Goal: Contribute content: Add original content to the website for others to see

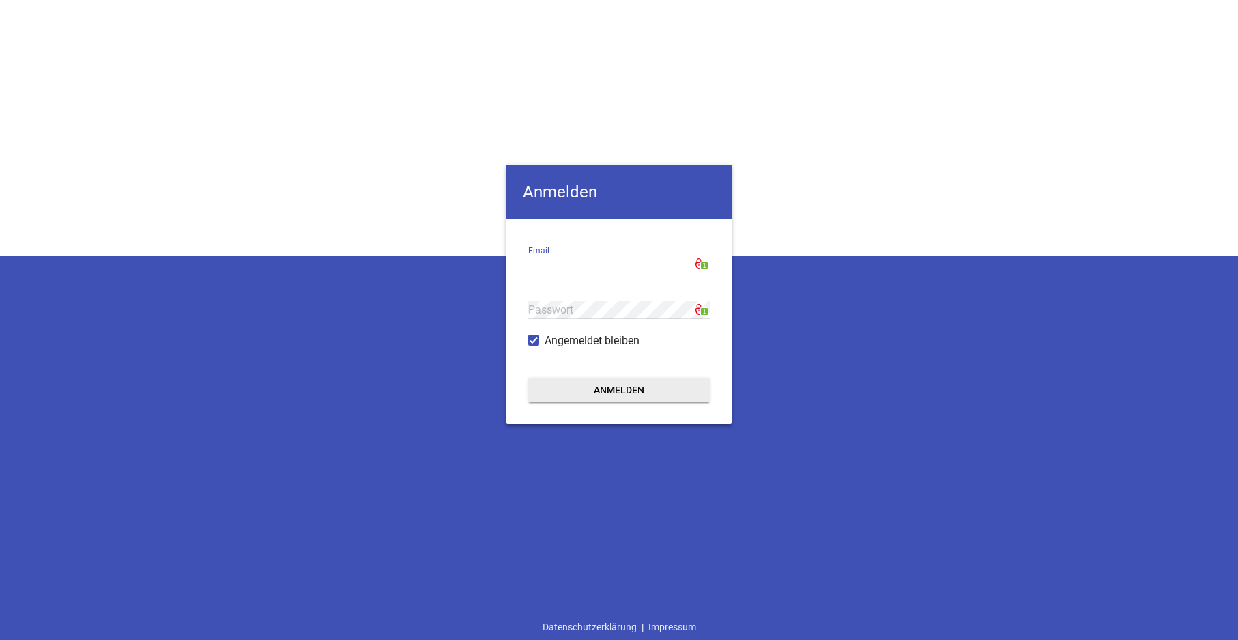
type input "[EMAIL_ADDRESS][DOMAIN_NAME]"
click at [594, 391] on button "Anmelden" at bounding box center [619, 390] width 182 height 25
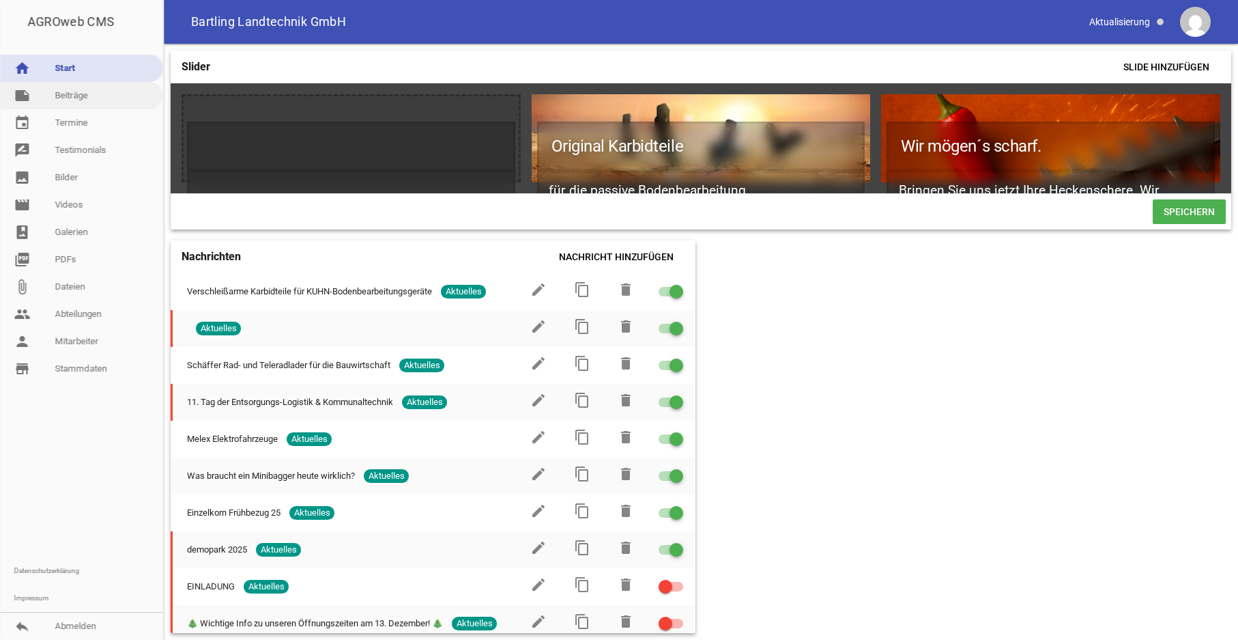
click at [70, 104] on link "note Beiträge" at bounding box center [81, 95] width 163 height 27
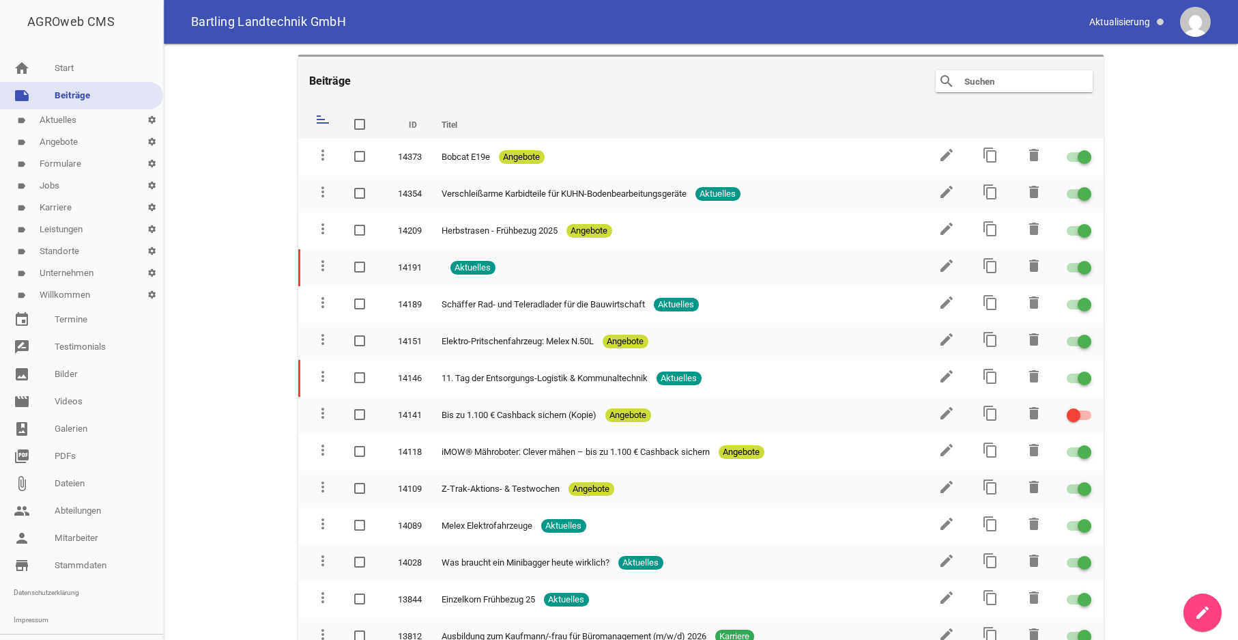
click at [976, 83] on input "text" at bounding box center [1017, 81] width 109 height 16
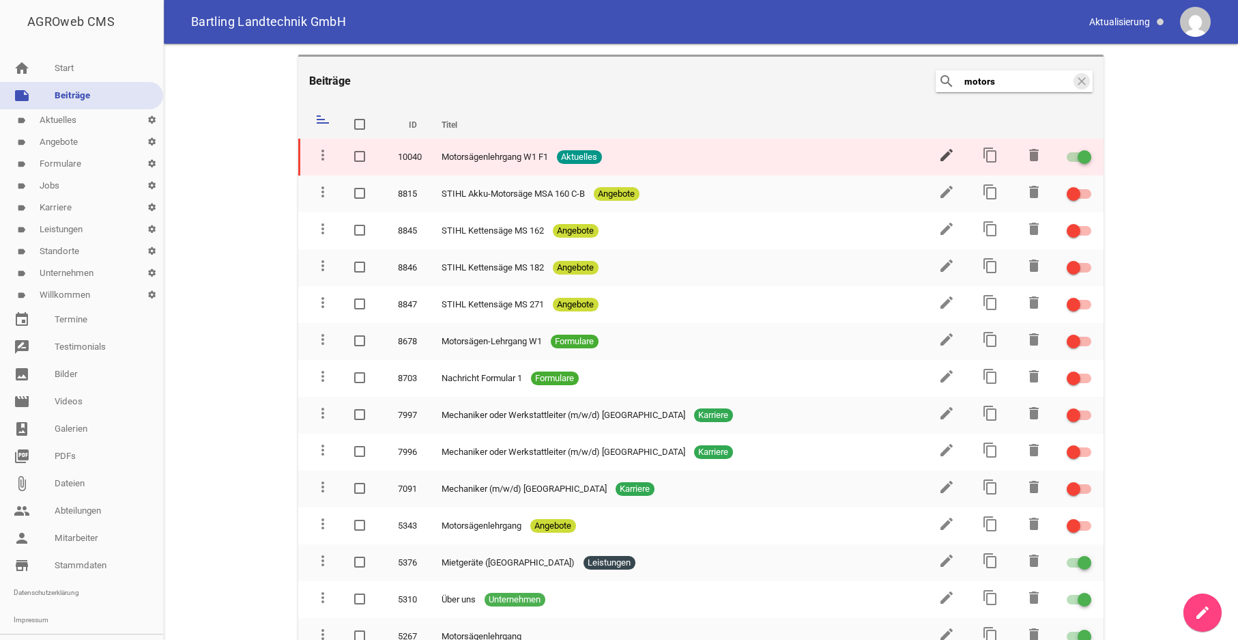
type input "motors"
click at [939, 156] on icon "edit" at bounding box center [947, 155] width 16 height 16
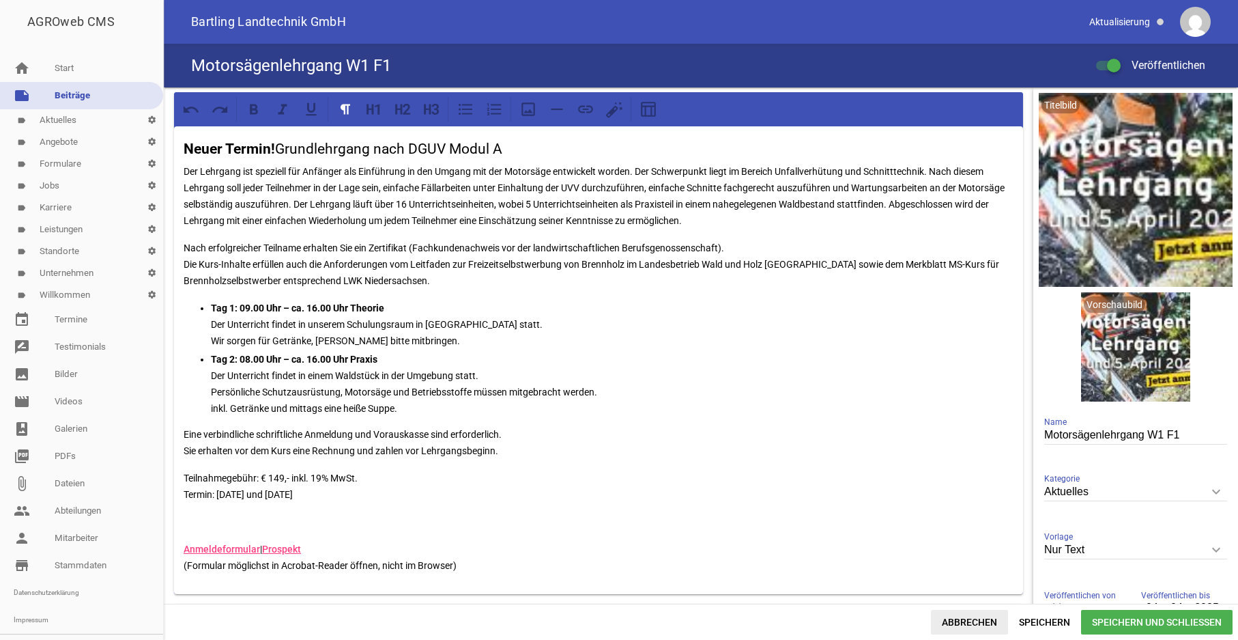
click at [969, 621] on span "Abbrechen" at bounding box center [969, 622] width 77 height 25
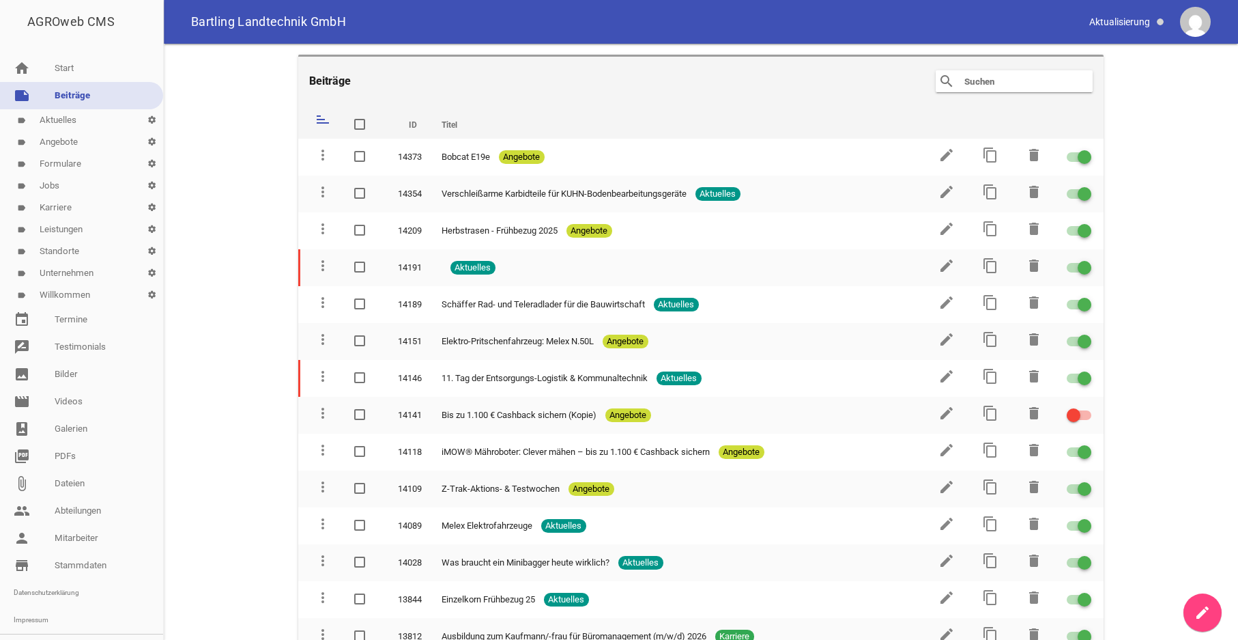
click at [991, 82] on input "text" at bounding box center [1017, 81] width 109 height 16
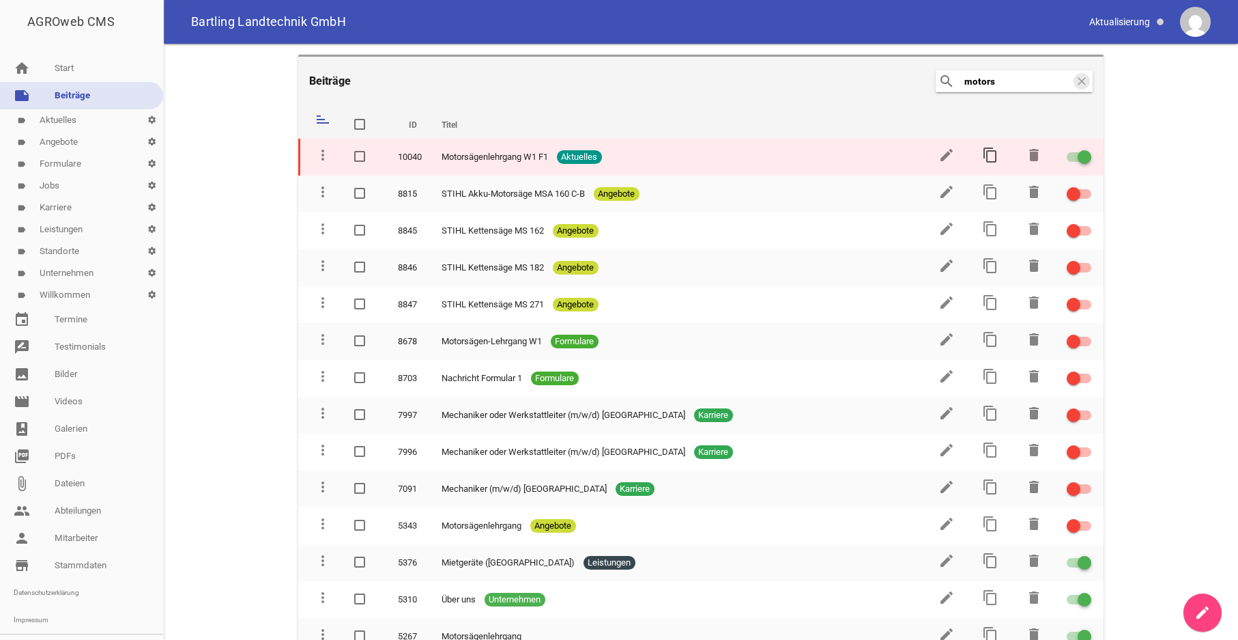
type input "motors"
click at [982, 152] on icon "content_copy" at bounding box center [990, 155] width 16 height 16
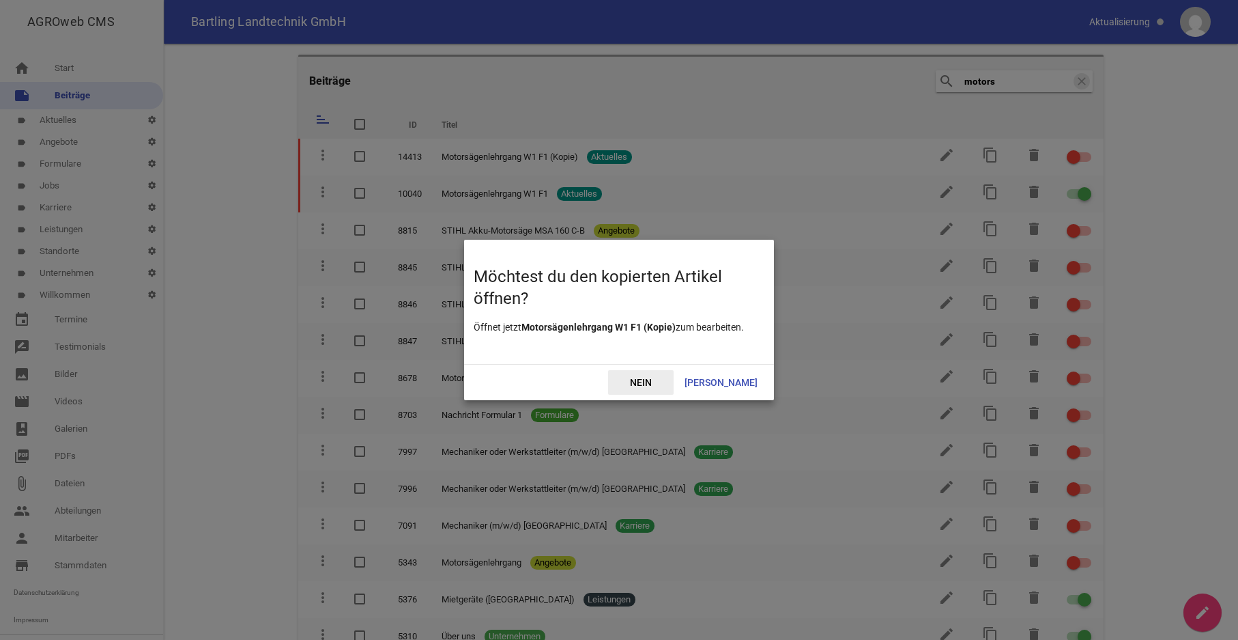
click at [674, 383] on span "Nein" at bounding box center [641, 382] width 66 height 25
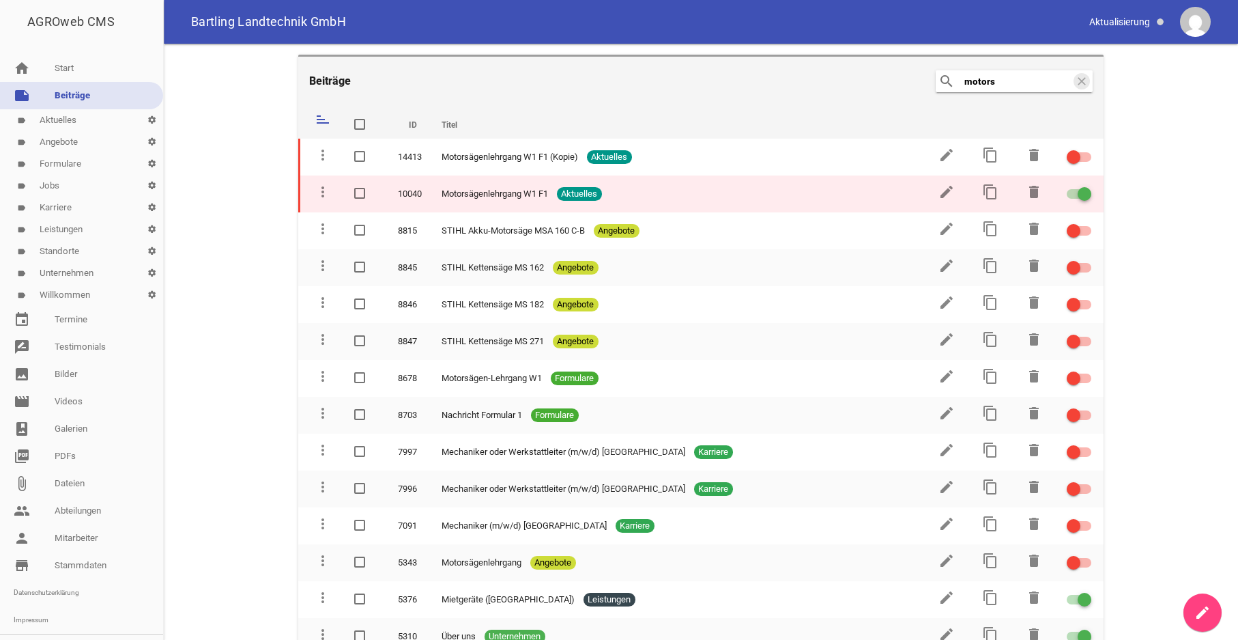
click at [1067, 195] on div at bounding box center [1079, 194] width 25 height 10
click at [1088, 186] on input "checkbox" at bounding box center [1088, 186] width 0 height 0
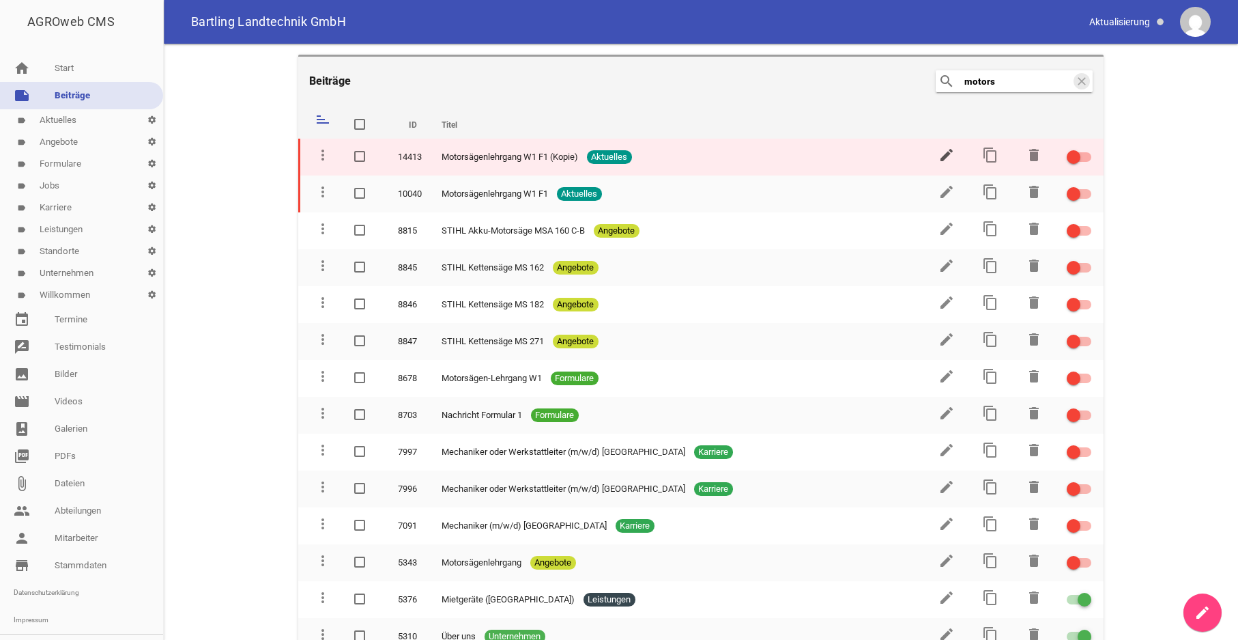
click at [939, 154] on icon "edit" at bounding box center [947, 155] width 16 height 16
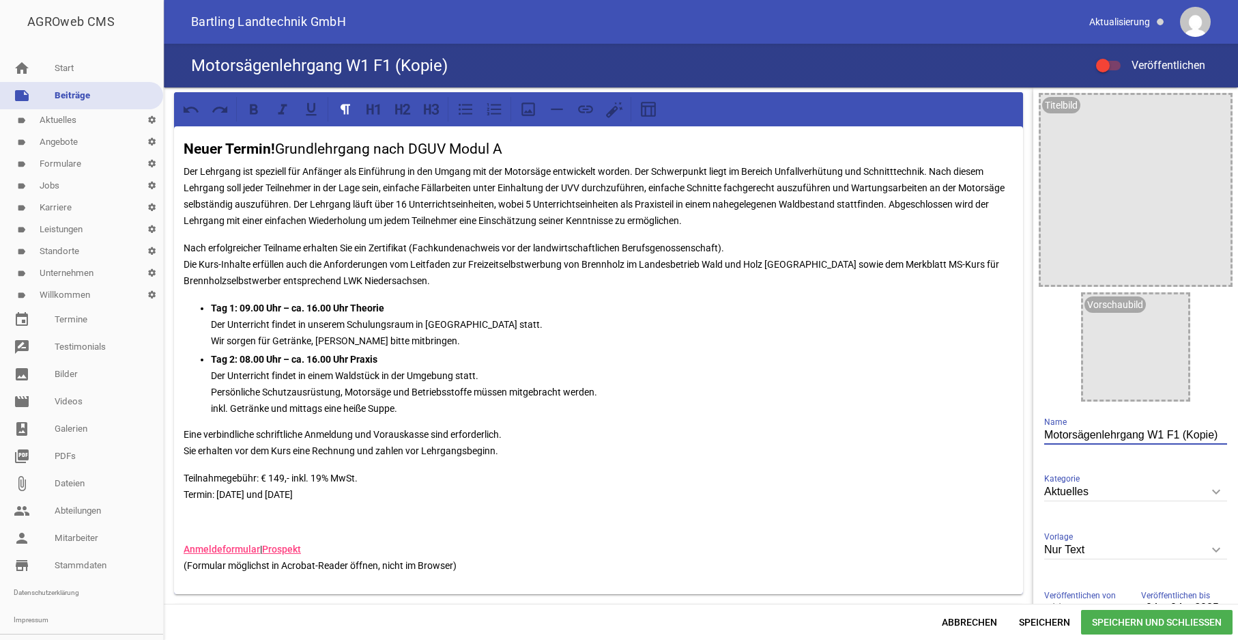
drag, startPoint x: 1168, startPoint y: 437, endPoint x: 1231, endPoint y: 425, distance: 64.0
click at [1227, 426] on input "Motorsägenlehrgang W1 F1 (Kopie)" at bounding box center [1136, 435] width 183 height 18
drag, startPoint x: 413, startPoint y: 152, endPoint x: 507, endPoint y: 155, distance: 94.3
click at [507, 155] on h3 "Neuer Termin! Grundlehrgang nach DGUV Modul A" at bounding box center [599, 150] width 830 height 22
copy h3 "DGUV Modul A"
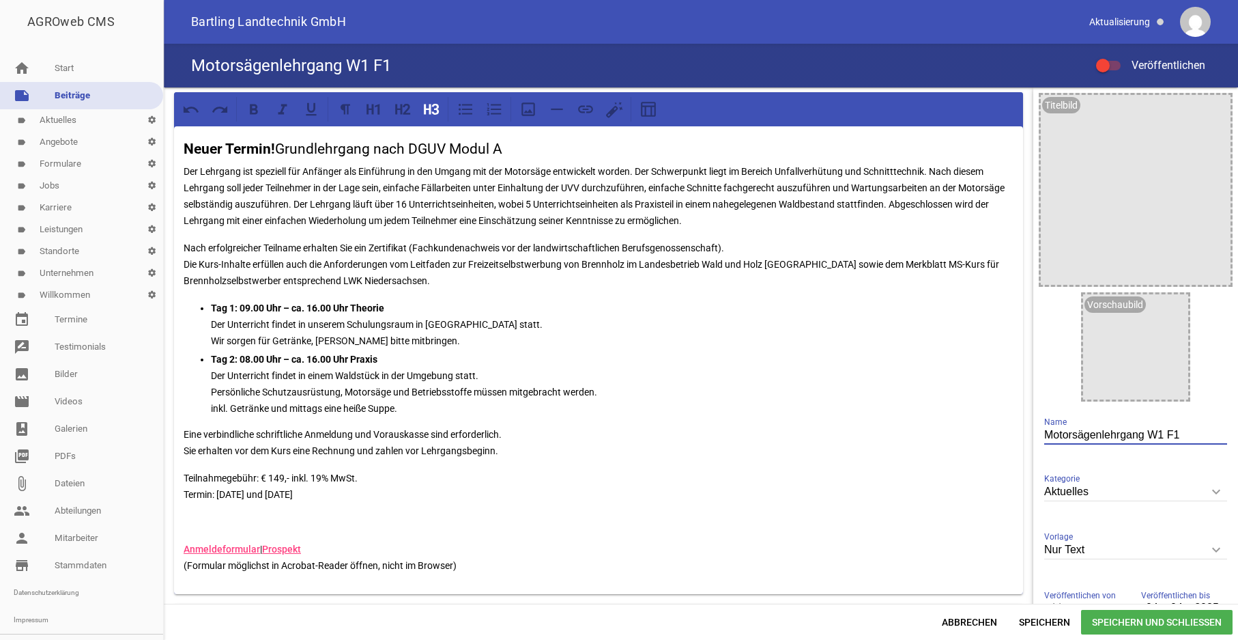
drag, startPoint x: 1137, startPoint y: 436, endPoint x: 1165, endPoint y: 436, distance: 28.0
click at [1165, 436] on input "Motorsägenlehrgang W1 F1" at bounding box center [1136, 435] width 183 height 18
paste input "DGUV Modul A"
type input "Motorsägenlehrgang DGUV Modul A"
drag, startPoint x: 389, startPoint y: 188, endPoint x: 471, endPoint y: 189, distance: 81.9
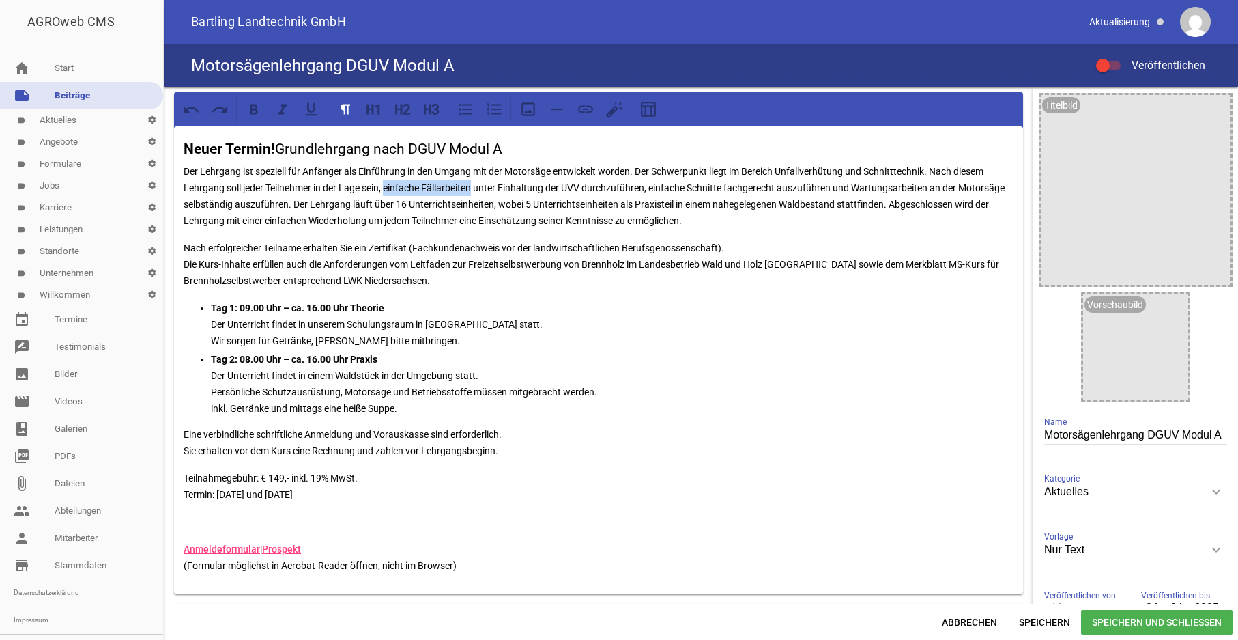
click at [476, 190] on p "Der Lehrgang ist speziell für Anfänger als Einführung in den Umgang mit der Mot…" at bounding box center [599, 196] width 830 height 66
click at [251, 110] on icon at bounding box center [254, 109] width 8 height 10
click at [306, 154] on h3 "Neuer Termin! Grundlehrgang nach DGUV Modul A" at bounding box center [599, 150] width 830 height 22
click at [231, 150] on strong "Neuer Termin!" at bounding box center [229, 149] width 91 height 16
drag, startPoint x: 437, startPoint y: 171, endPoint x: 552, endPoint y: 169, distance: 115.4
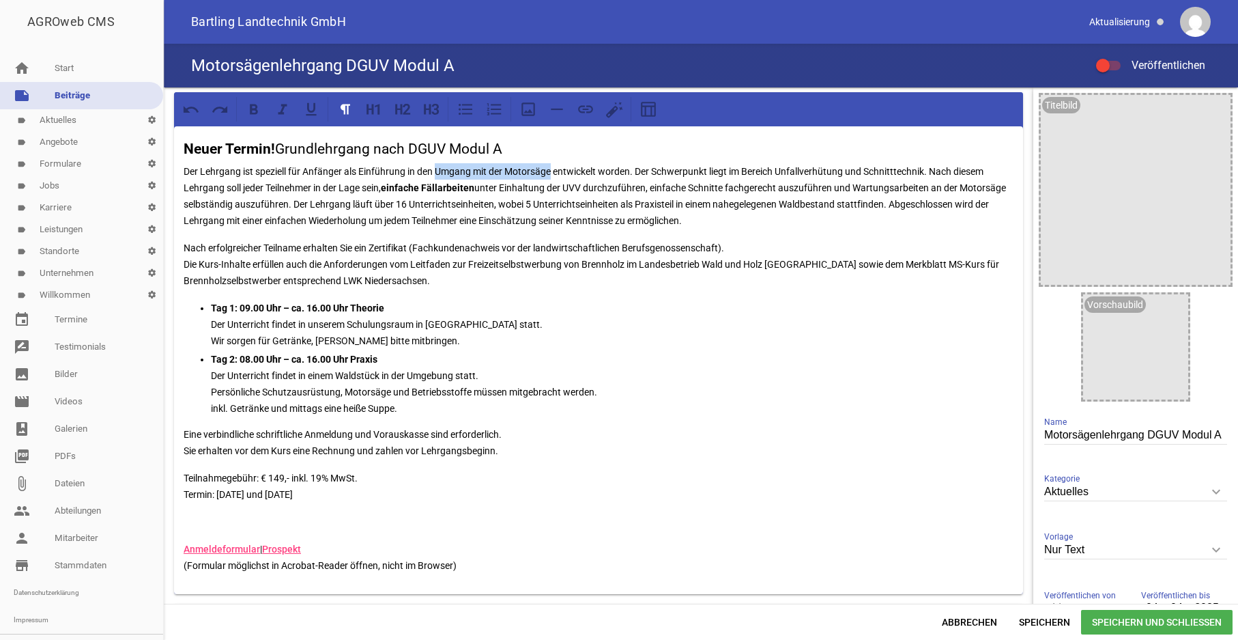
click at [552, 169] on p "Der Lehrgang ist speziell für Anfänger als Einführung in den Umgang mit der Mot…" at bounding box center [599, 196] width 830 height 66
drag, startPoint x: 250, startPoint y: 111, endPoint x: 296, endPoint y: 129, distance: 49.1
click at [250, 111] on icon at bounding box center [254, 109] width 18 height 18
drag, startPoint x: 783, startPoint y: 171, endPoint x: 848, endPoint y: 171, distance: 64.9
click at [848, 171] on p "Der Lehrgang ist speziell für Anfänger als Einführung in den Umgang mit der Mot…" at bounding box center [599, 196] width 830 height 66
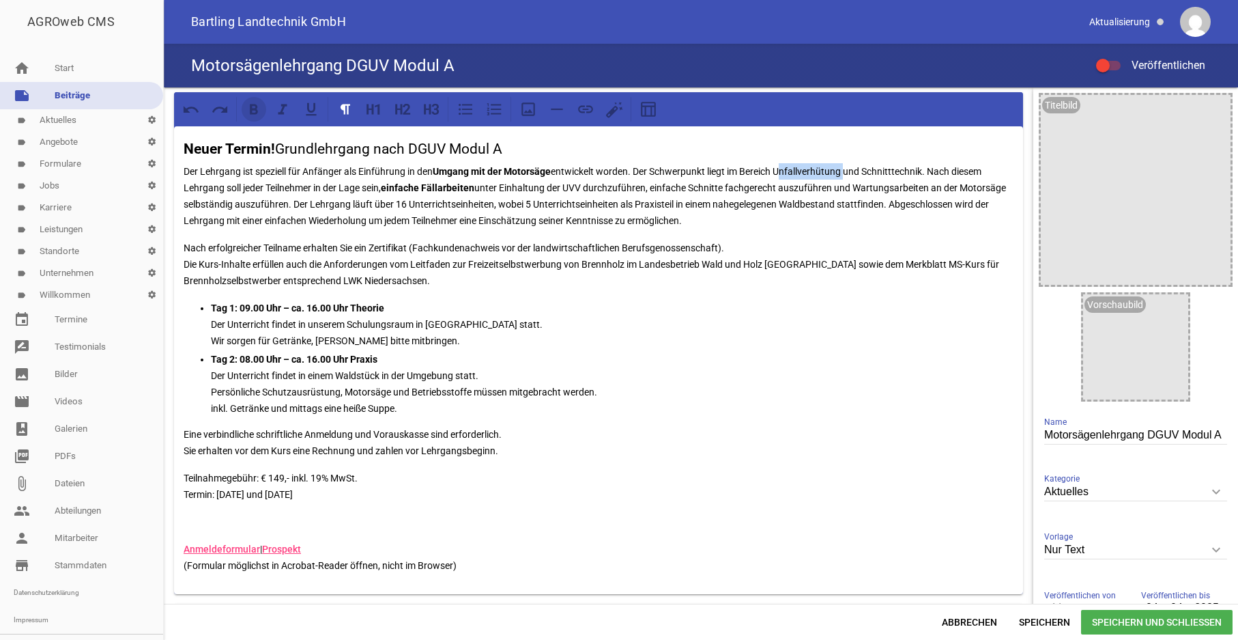
click at [257, 110] on icon at bounding box center [254, 109] width 8 height 10
drag, startPoint x: 875, startPoint y: 172, endPoint x: 893, endPoint y: 174, distance: 18.5
click at [911, 169] on p "Der Lehrgang ist speziell für Anfänger als Einführung in den Umgang mit der Mot…" at bounding box center [599, 196] width 830 height 66
drag, startPoint x: 872, startPoint y: 169, endPoint x: 933, endPoint y: 169, distance: 60.8
click at [933, 169] on p "Der Lehrgang ist speziell für Anfänger als Einführung in den Umgang mit der Mot…" at bounding box center [599, 196] width 830 height 66
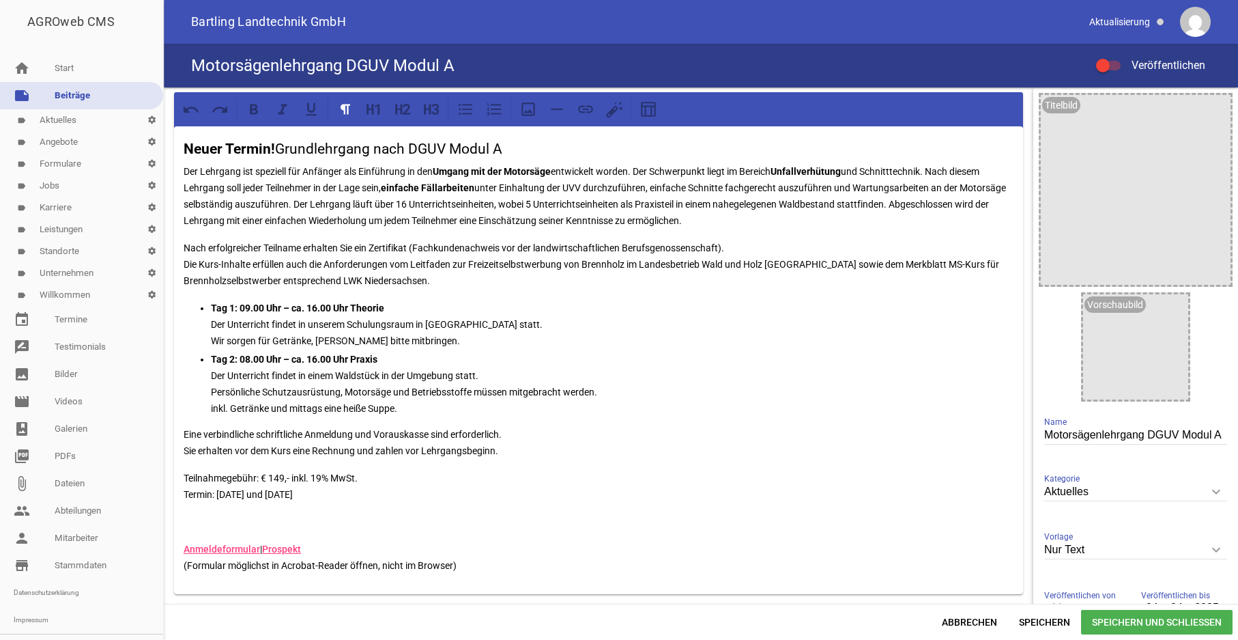
click at [920, 180] on p "Der Lehrgang ist speziell für Anfänger als Einführung in den Umgang mit der Mot…" at bounding box center [599, 196] width 830 height 66
drag, startPoint x: 931, startPoint y: 169, endPoint x: 872, endPoint y: 175, distance: 59.6
click at [872, 175] on p "Der Lehrgang ist speziell für Anfänger als Einführung in den Umgang mit der Mot…" at bounding box center [599, 196] width 830 height 66
click at [253, 112] on icon at bounding box center [254, 109] width 18 height 18
drag, startPoint x: 446, startPoint y: 201, endPoint x: 540, endPoint y: 205, distance: 94.3
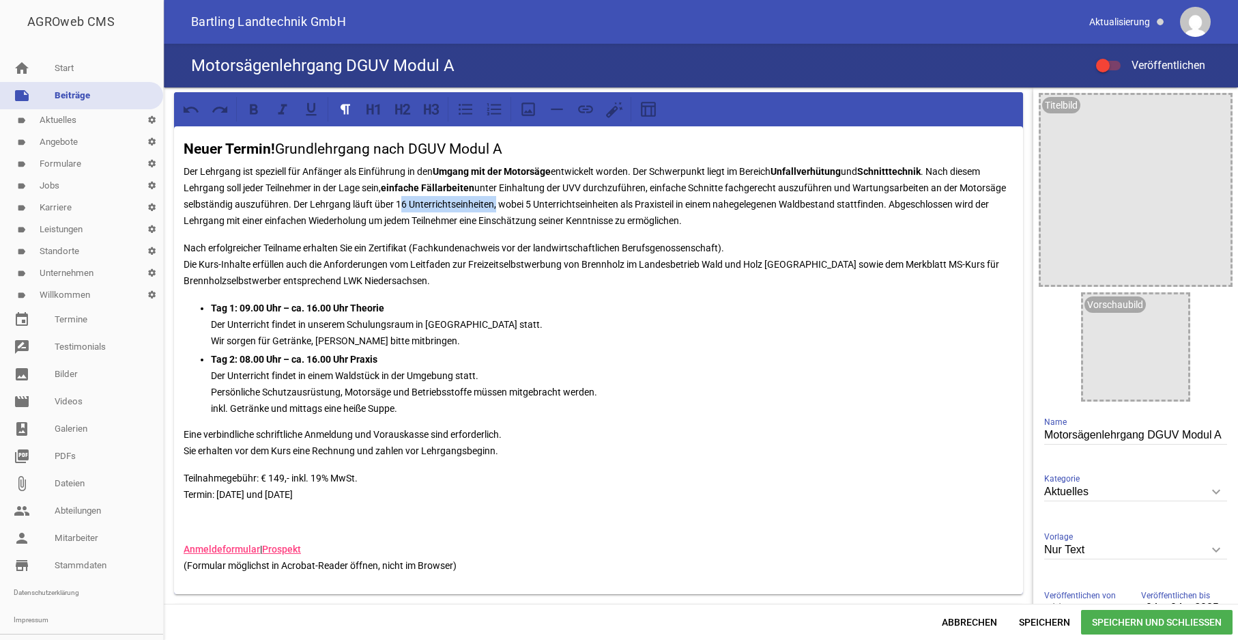
click at [540, 205] on p "Der Lehrgang ist speziell für Anfänger als Einführung in den Umgang mit der Mot…" at bounding box center [599, 196] width 830 height 66
click at [261, 109] on icon at bounding box center [254, 109] width 18 height 18
click at [623, 312] on p "Tag 1: 09.00 Uhr – ca. 16.00 Uhr Theorie Der Unterricht findet in unserem Schul…" at bounding box center [612, 324] width 803 height 49
click at [433, 339] on p "Tag 1: 09.00 Uhr – ca. 16.00 Uhr Theorie Der Unterricht findet in unserem Schul…" at bounding box center [612, 324] width 803 height 49
click at [427, 405] on p "Tag 2: 08.00 Uhr – ca. 16.00 Uhr Praxis Der Unterricht findet in einem Waldstüc…" at bounding box center [612, 384] width 803 height 66
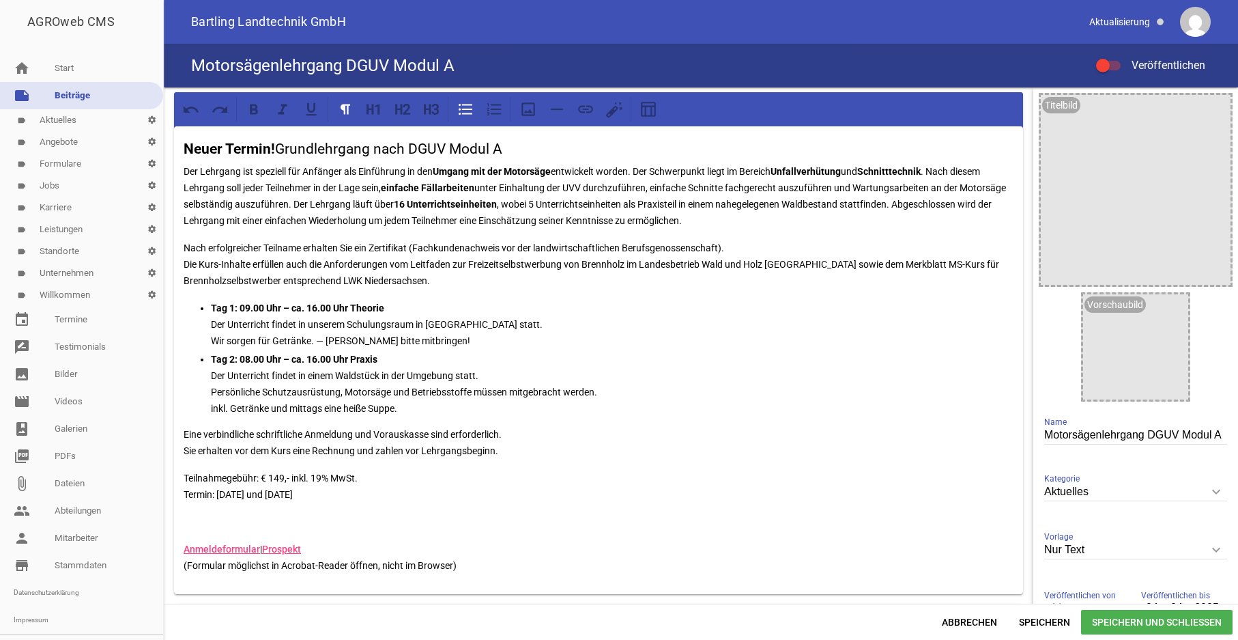
scroll to position [139, 0]
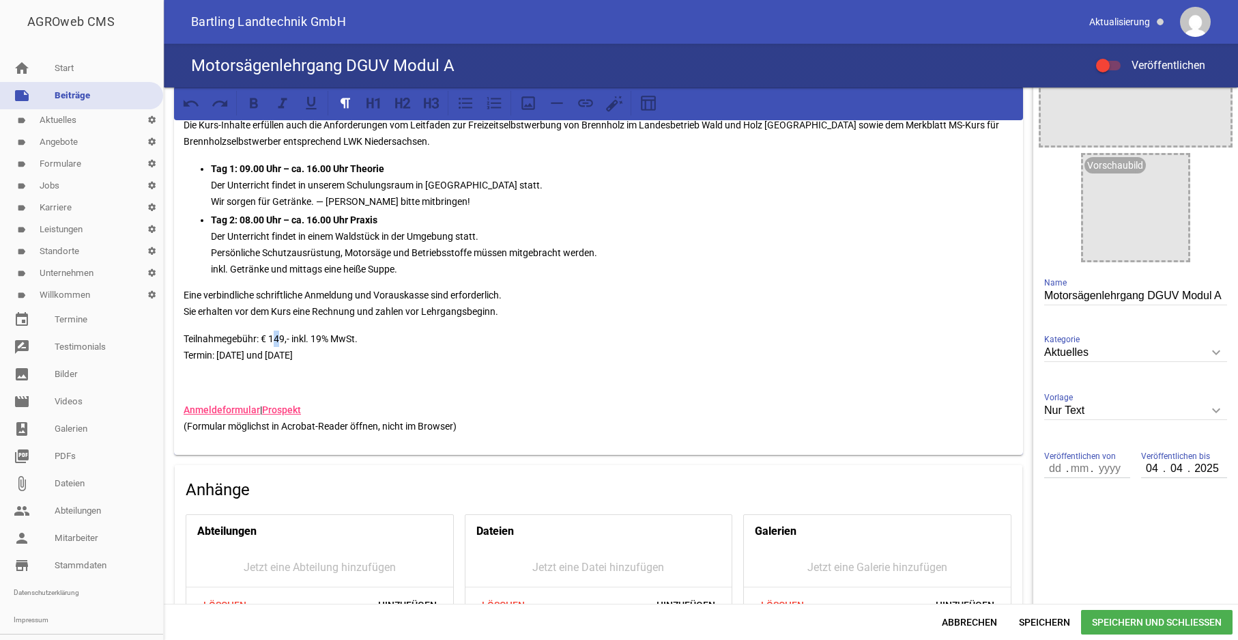
click at [277, 340] on p "Teilnahmegebühr: € 149,- inkl. 19% MwSt. Termin: [DATE] und [DATE]" at bounding box center [599, 346] width 830 height 33
click at [221, 355] on p "Teilnahmegebühr: € 119,- inkl. 19% MwSt. Termin: [DATE] und [DATE]" at bounding box center [599, 346] width 830 height 33
drag, startPoint x: 261, startPoint y: 338, endPoint x: 165, endPoint y: 337, distance: 96.3
click at [165, 337] on div "Neuer Termin! Grundlehrgang nach DGUV Modul A Der Lehrgang ist speziell für Anf…" at bounding box center [599, 360] width 870 height 825
click at [253, 101] on icon at bounding box center [254, 103] width 18 height 18
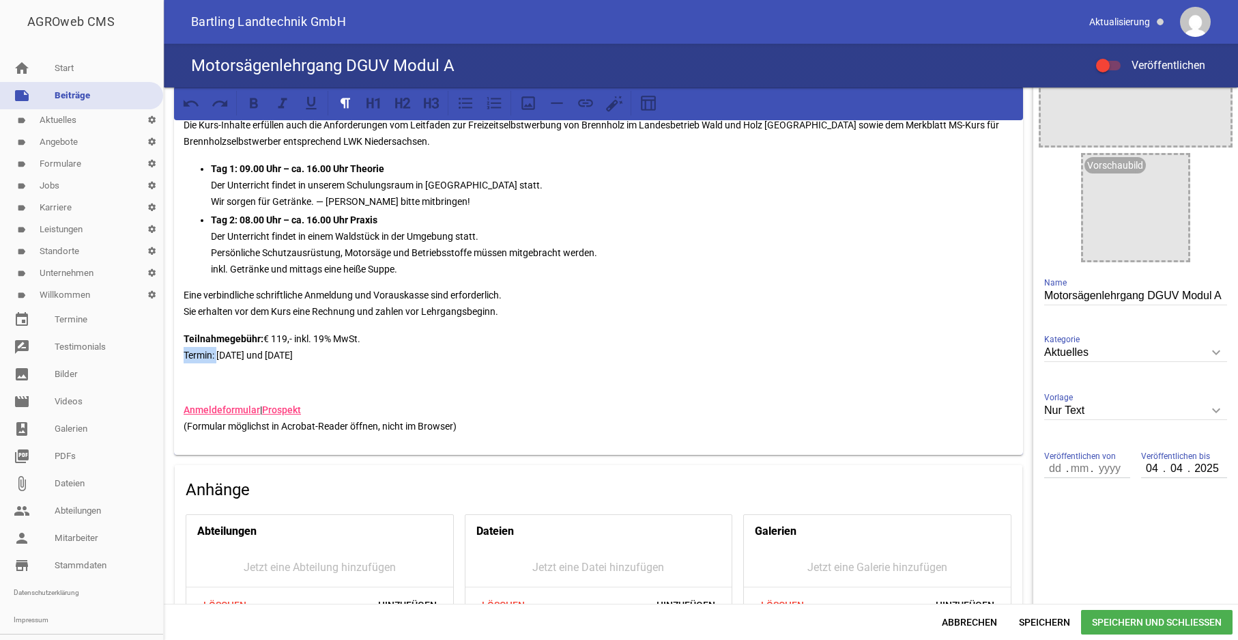
drag, startPoint x: 217, startPoint y: 356, endPoint x: 178, endPoint y: 354, distance: 39.0
click at [178, 354] on div "Neuer Termin! Grundlehrgang nach DGUV Modul A Der Lehrgang ist speziell für Anf…" at bounding box center [598, 221] width 849 height 468
click at [260, 102] on icon at bounding box center [254, 103] width 18 height 18
click at [438, 393] on div "Neuer Termin! Grundlehrgang nach DGUV Modul A Der Lehrgang ist speziell für Anf…" at bounding box center [598, 221] width 849 height 468
click at [221, 356] on p "Teilnahmegebühr: € 119,- inkl. 19% MwSt. Termin: [DATE] und [DATE]" at bounding box center [599, 346] width 830 height 33
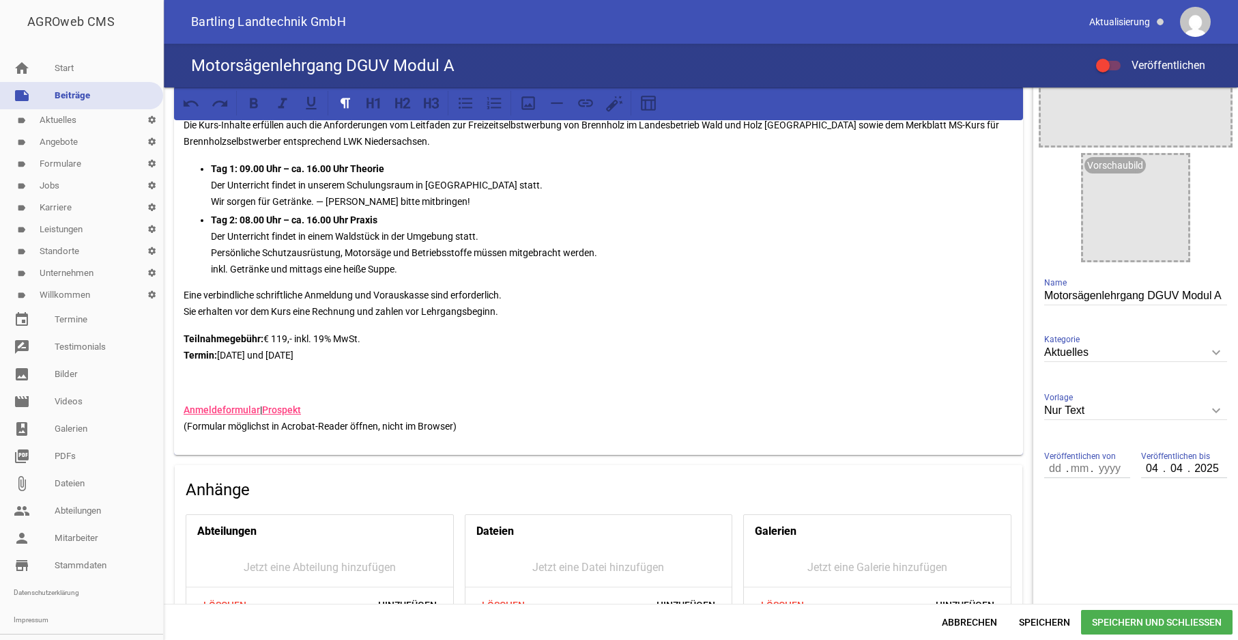
drag, startPoint x: 451, startPoint y: 426, endPoint x: 468, endPoint y: 438, distance: 20.6
click at [452, 425] on p "Anmeldeformular | Prospekt (Formular möglichst in Acrobat-Reader öffnen, nicht …" at bounding box center [599, 417] width 830 height 33
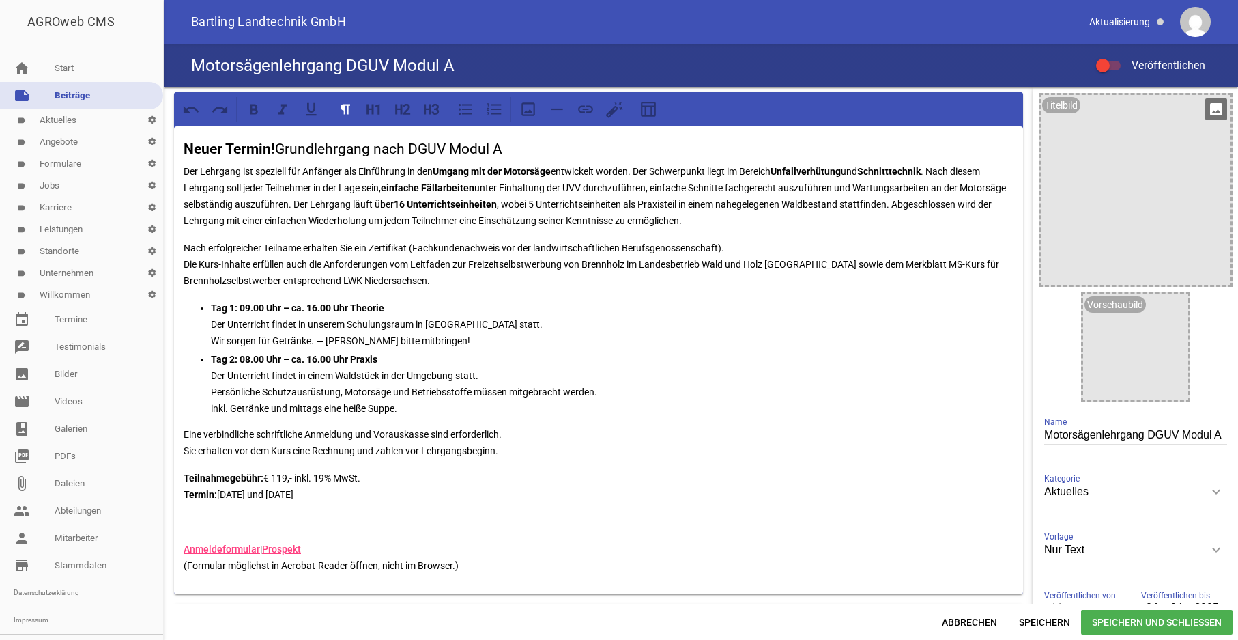
click at [1118, 165] on div at bounding box center [1136, 190] width 190 height 190
click at [1206, 109] on icon "image" at bounding box center [1217, 109] width 22 height 22
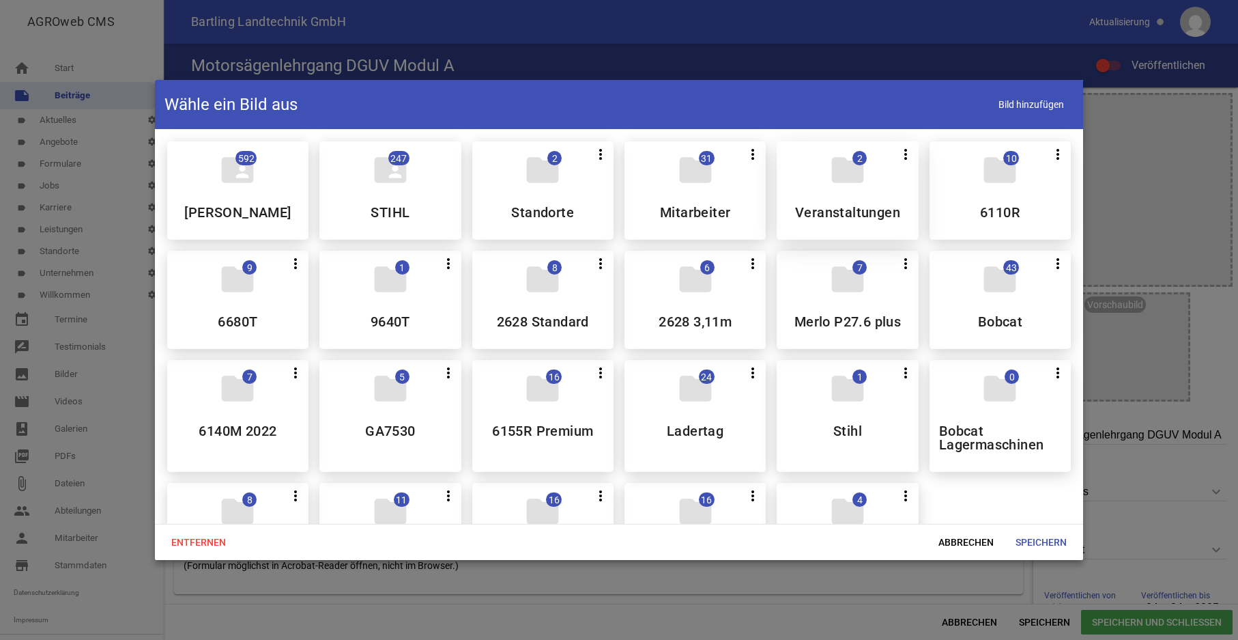
click at [829, 202] on div "folder 2 more_vert Teilen Bearbeiten Löschen Veranstaltungen" at bounding box center [847, 190] width 141 height 98
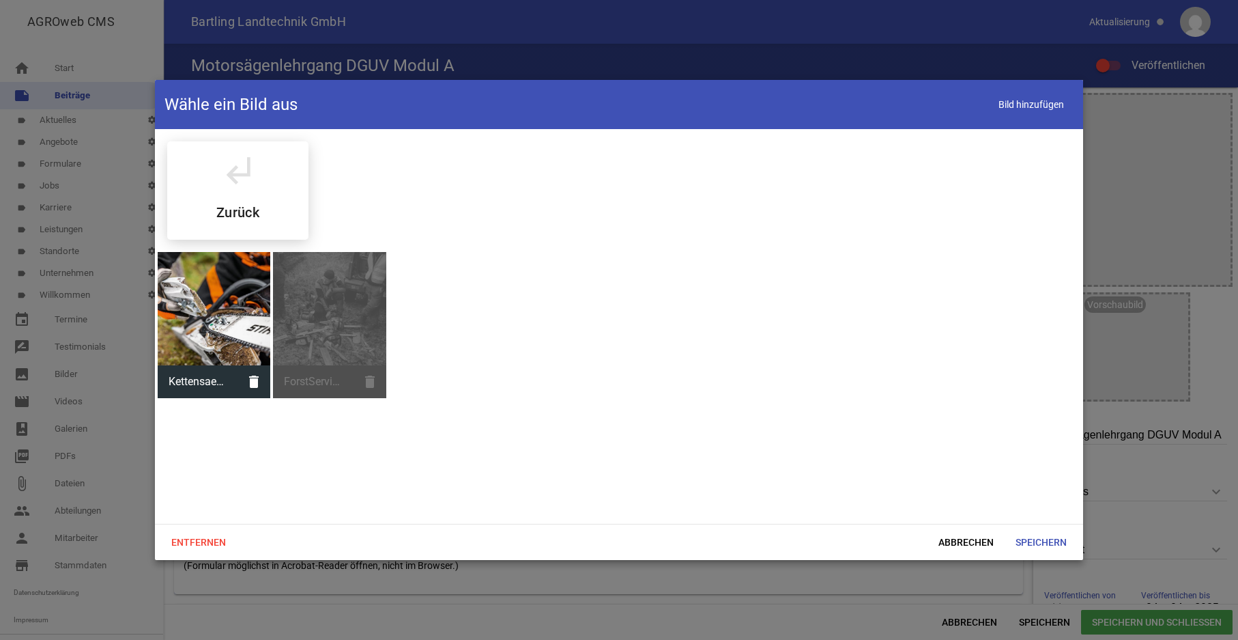
click at [829, 202] on div "subdirectory_arrow_left Zurück" at bounding box center [619, 190] width 926 height 120
click at [245, 331] on div at bounding box center [214, 308] width 113 height 113
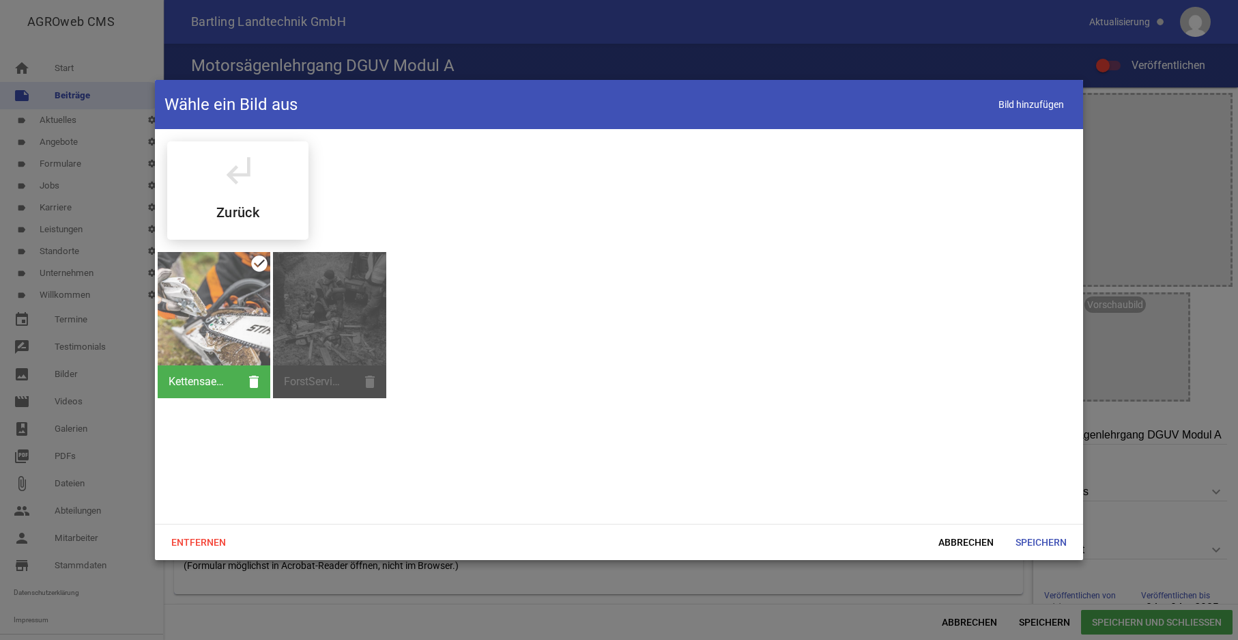
click at [317, 339] on div "ForstServiceMeier.jpeg delete" at bounding box center [329, 325] width 113 height 146
click at [332, 328] on div "ForstServiceMeier.jpeg delete" at bounding box center [329, 325] width 113 height 146
click at [224, 329] on div at bounding box center [214, 308] width 113 height 113
click at [1038, 541] on span "Speichern" at bounding box center [1041, 542] width 73 height 25
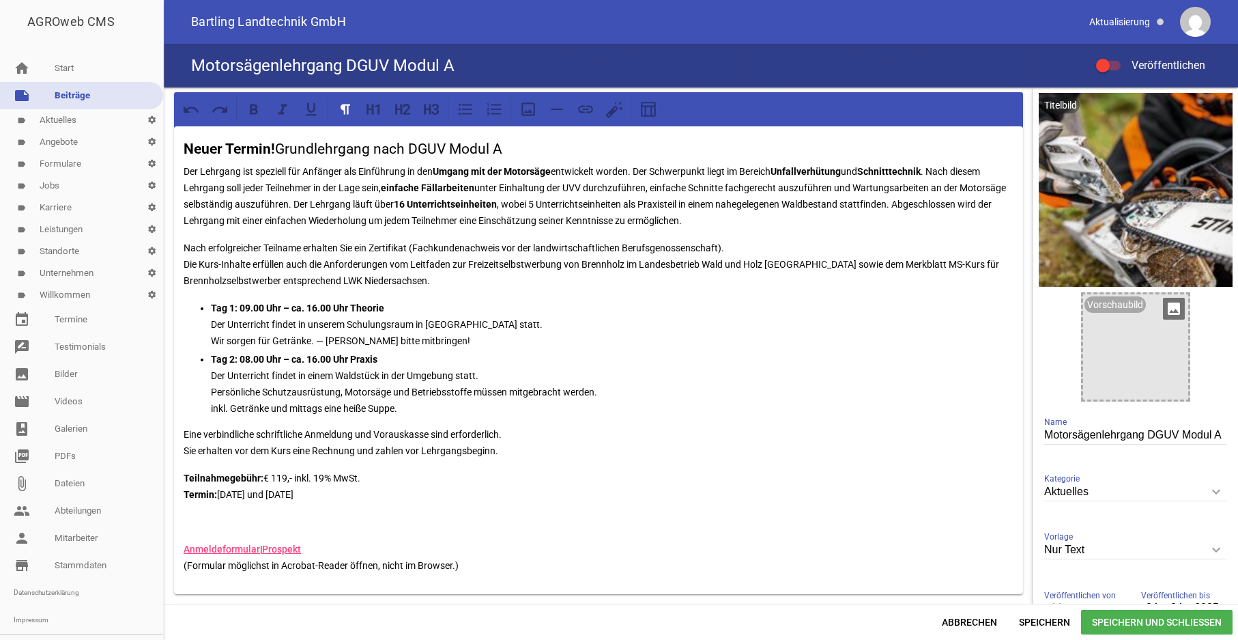
click at [1163, 311] on icon "image" at bounding box center [1174, 309] width 22 height 22
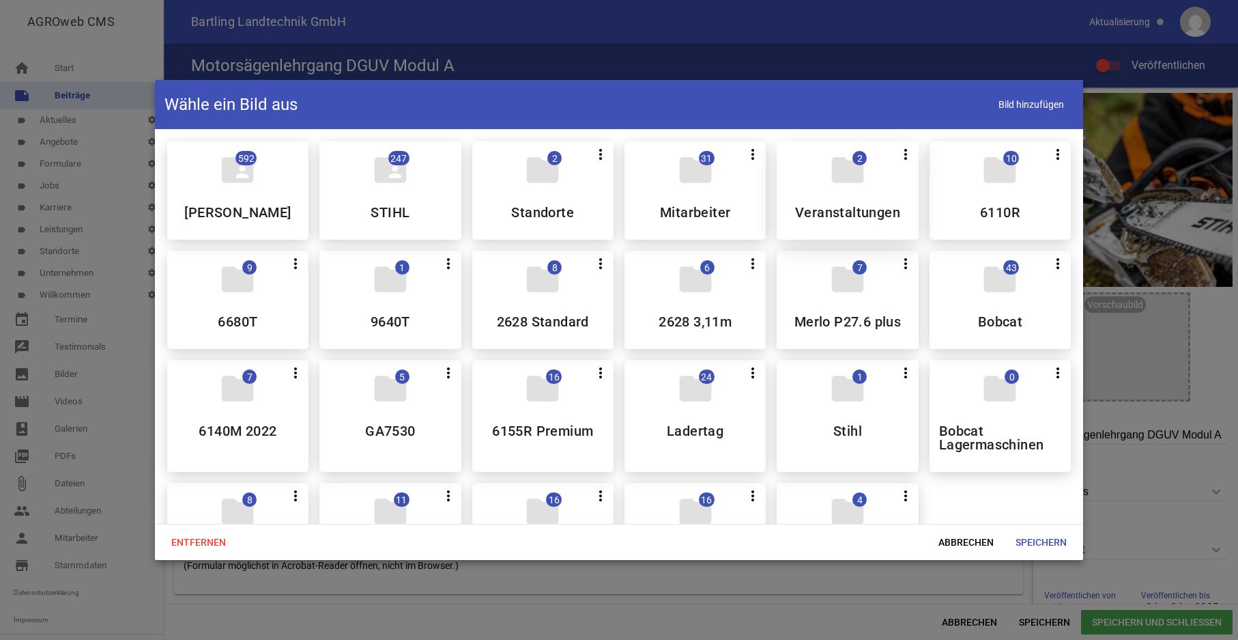
click at [838, 199] on div "folder 2 more_vert Teilen Bearbeiten Löschen Veranstaltungen" at bounding box center [847, 190] width 141 height 98
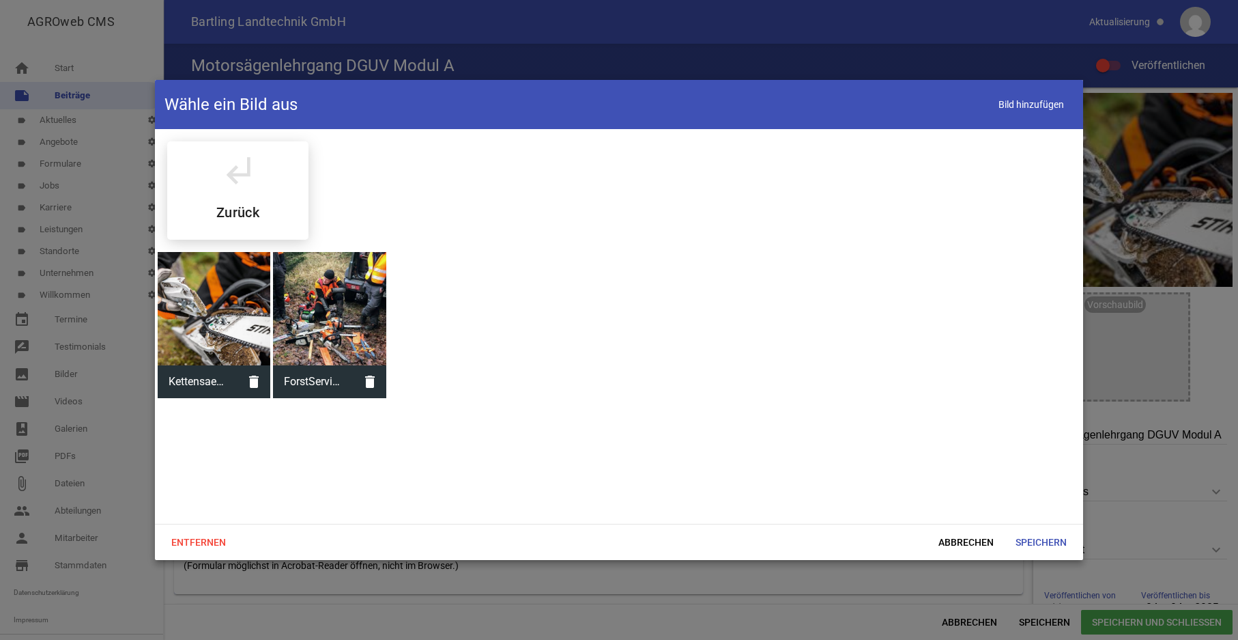
click at [315, 330] on div at bounding box center [329, 308] width 113 height 113
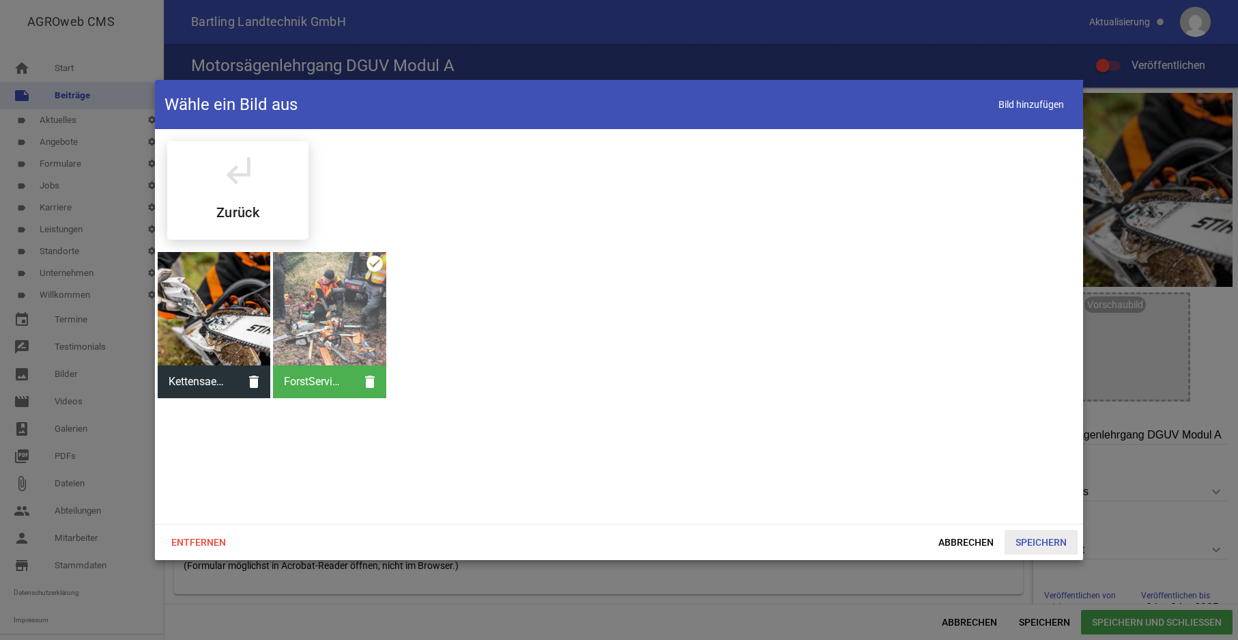
click at [1034, 537] on span "Speichern" at bounding box center [1041, 542] width 73 height 25
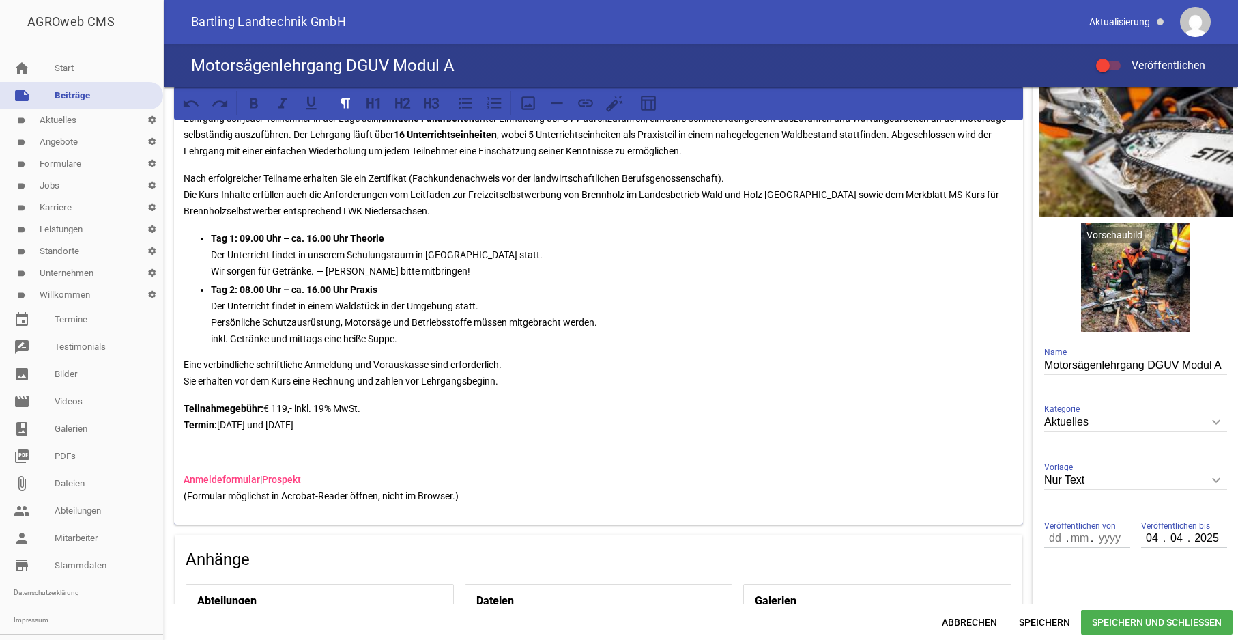
scroll to position [139, 0]
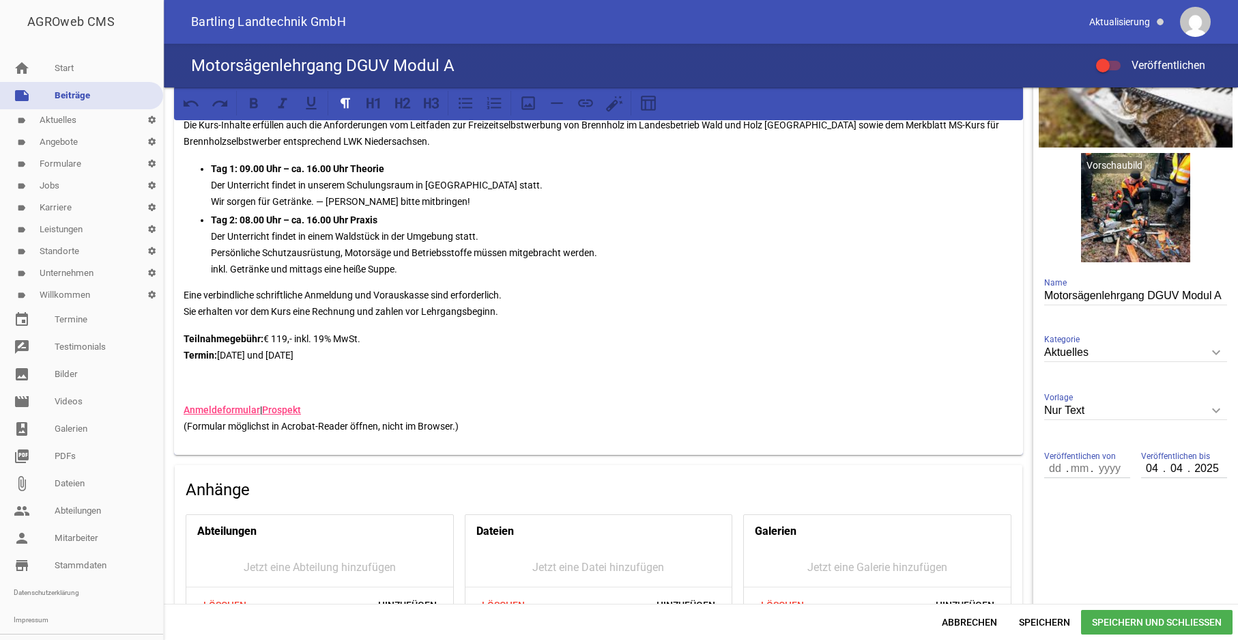
click at [1141, 466] on input "04" at bounding box center [1152, 468] width 23 height 18
type input "09"
click at [1207, 467] on input "2025" at bounding box center [1206, 468] width 34 height 18
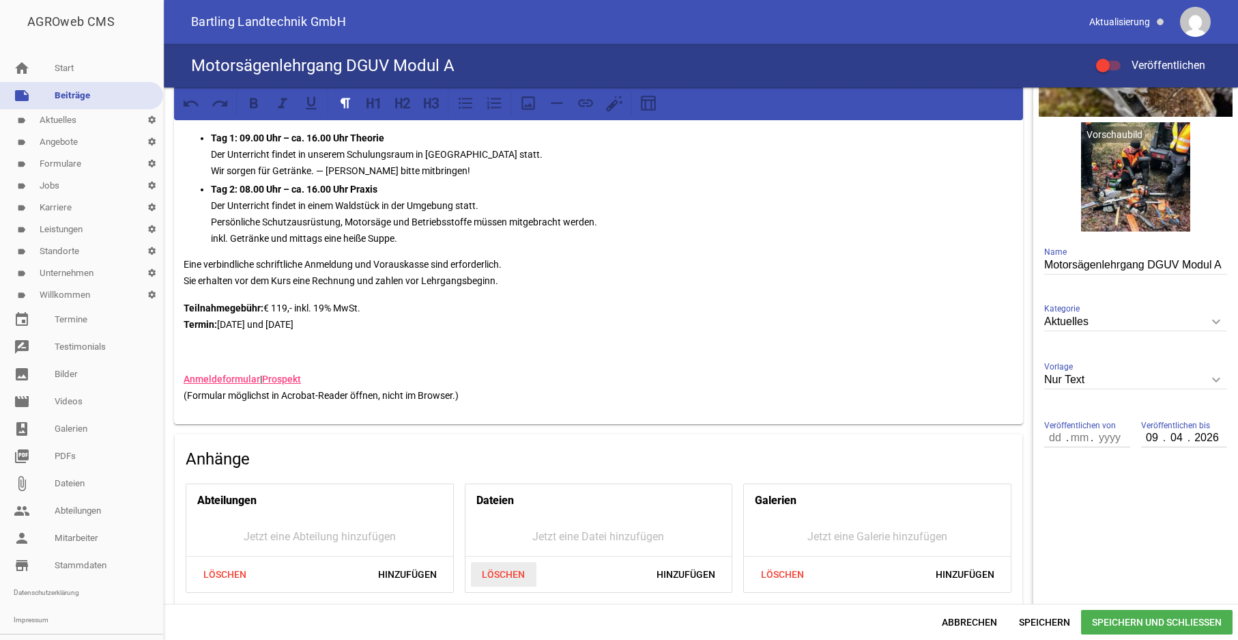
scroll to position [0, 0]
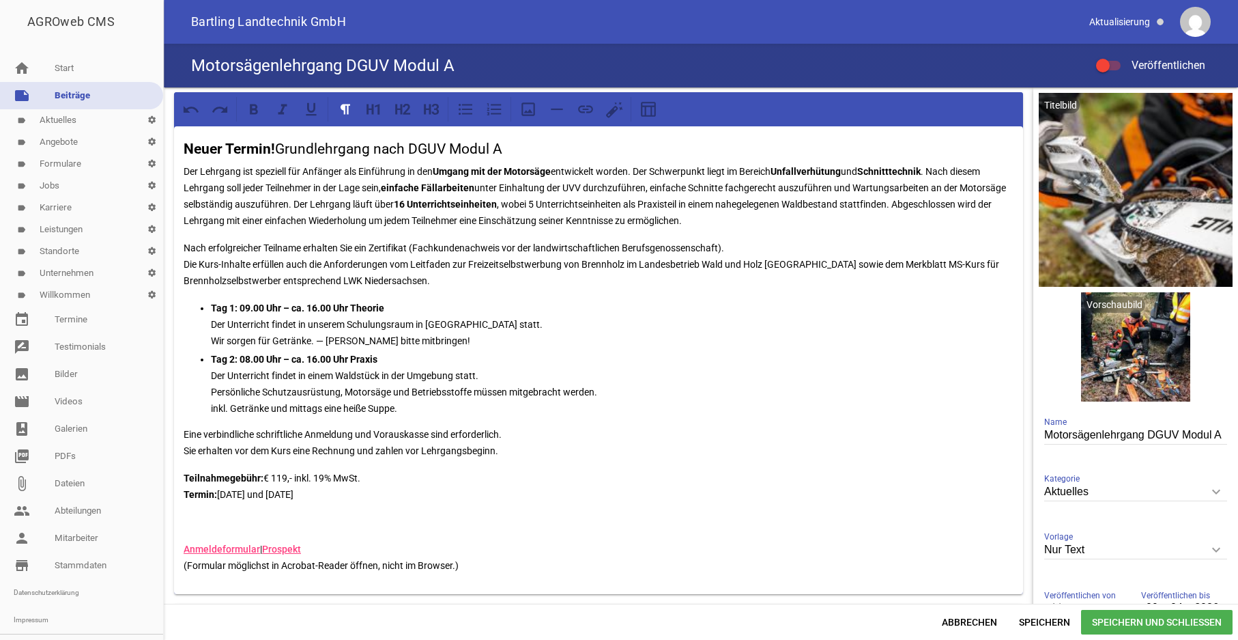
type input "2026"
drag, startPoint x: 374, startPoint y: 244, endPoint x: 414, endPoint y: 246, distance: 39.6
click at [414, 246] on p "Nach erfolgreicher Teilname erhalten Sie ein Zertifikat (Fachkundenachweis vor …" at bounding box center [599, 264] width 830 height 49
click at [255, 111] on icon at bounding box center [254, 109] width 18 height 18
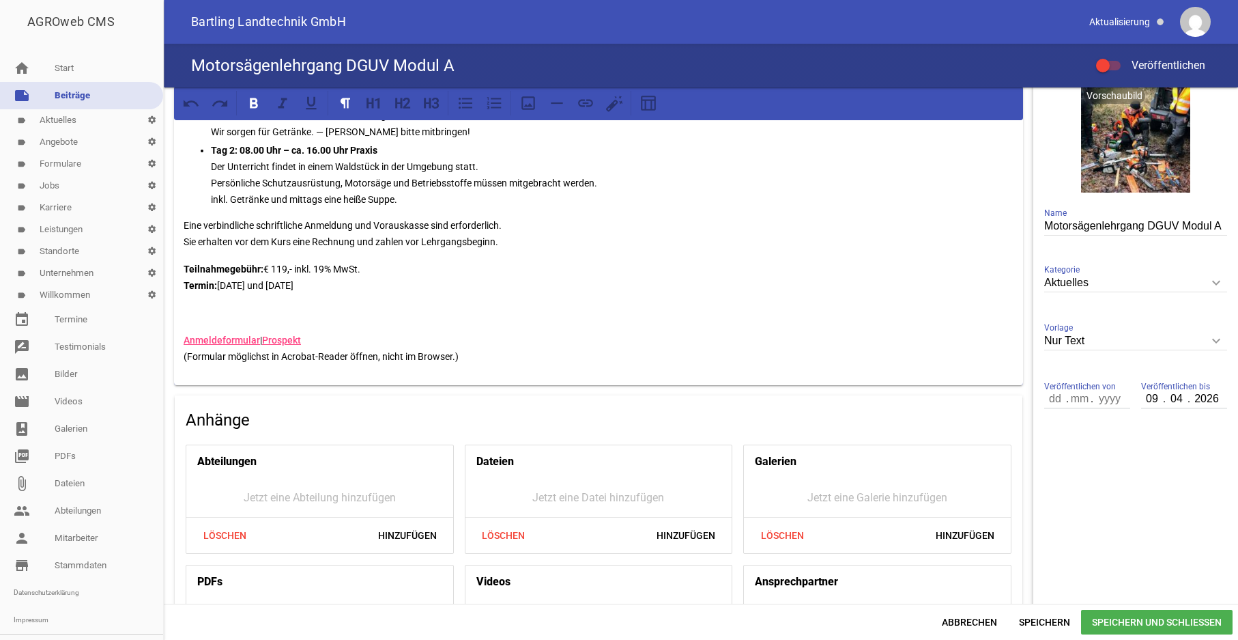
scroll to position [309, 0]
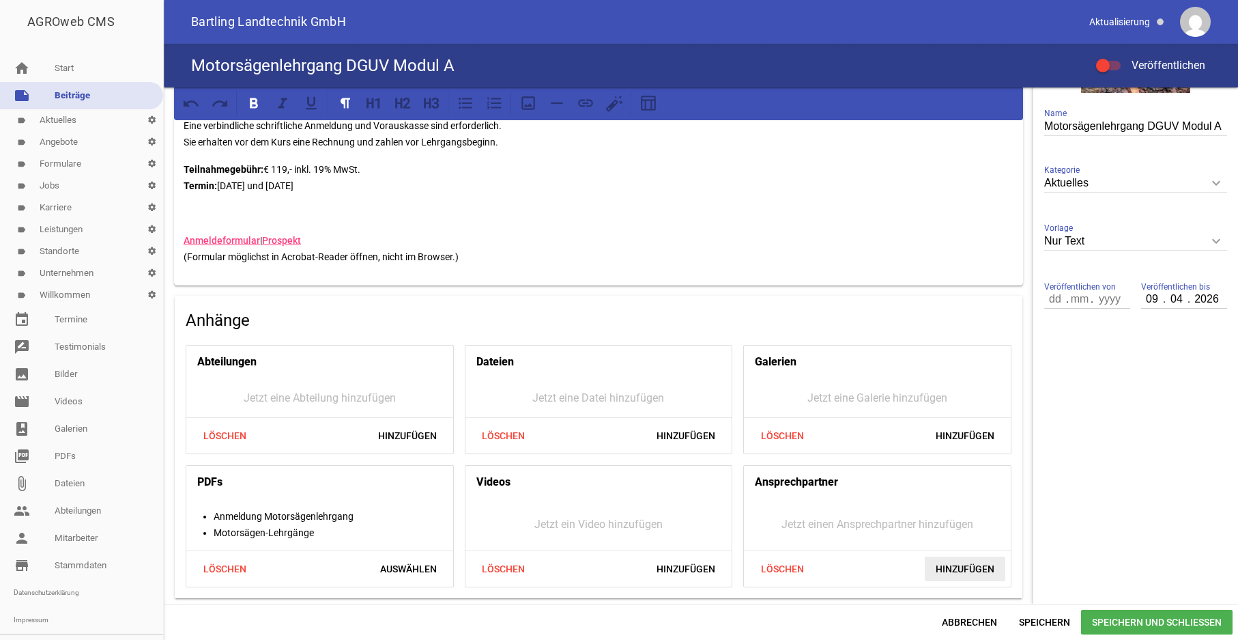
click at [948, 567] on span "Hinzufügen" at bounding box center [965, 568] width 81 height 25
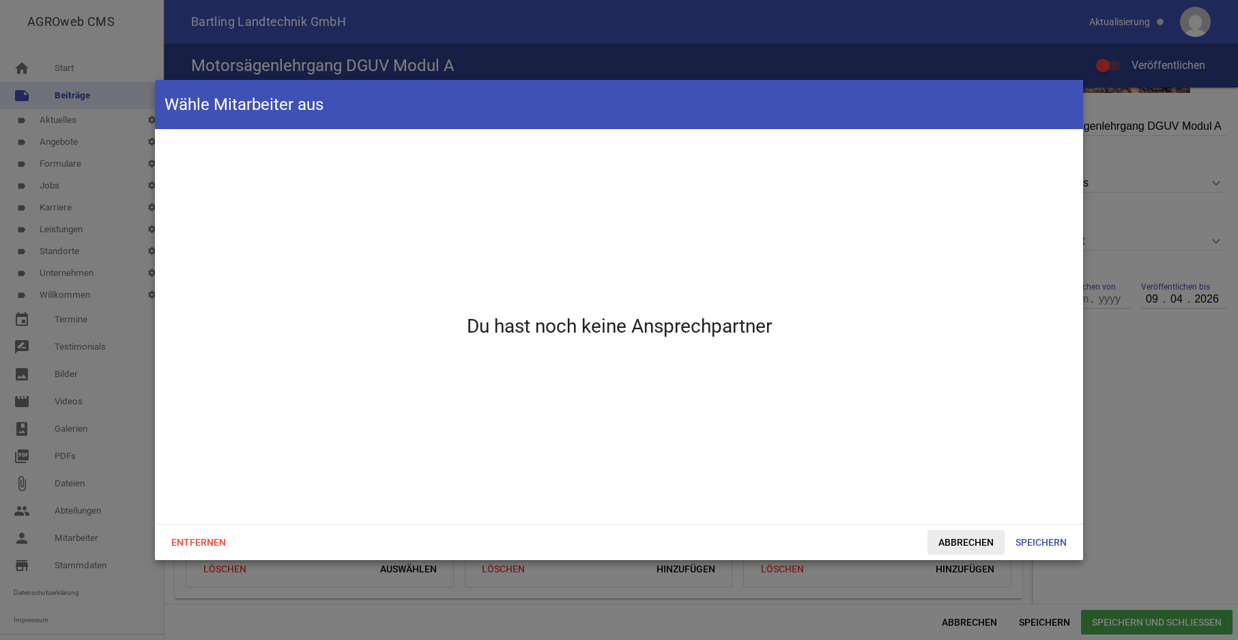
click at [954, 540] on span "Abbrechen" at bounding box center [966, 542] width 77 height 25
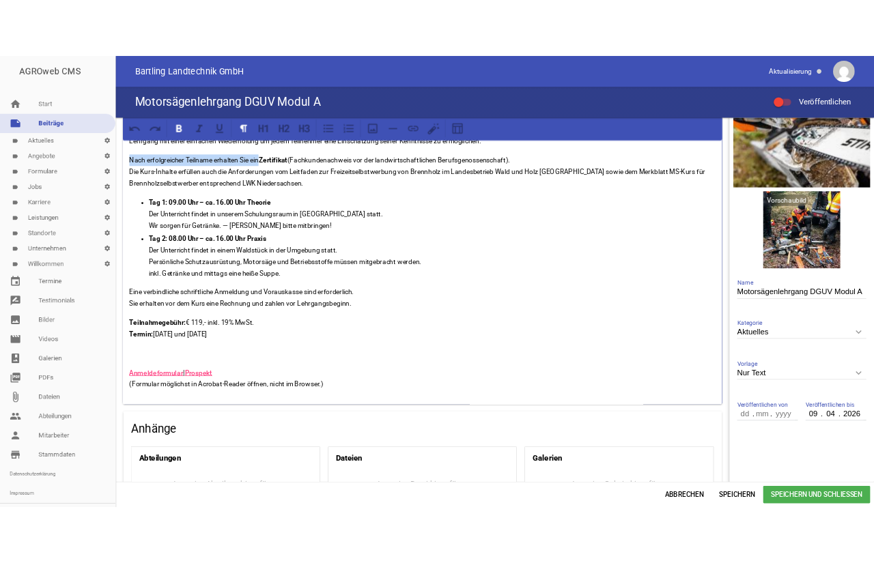
scroll to position [0, 0]
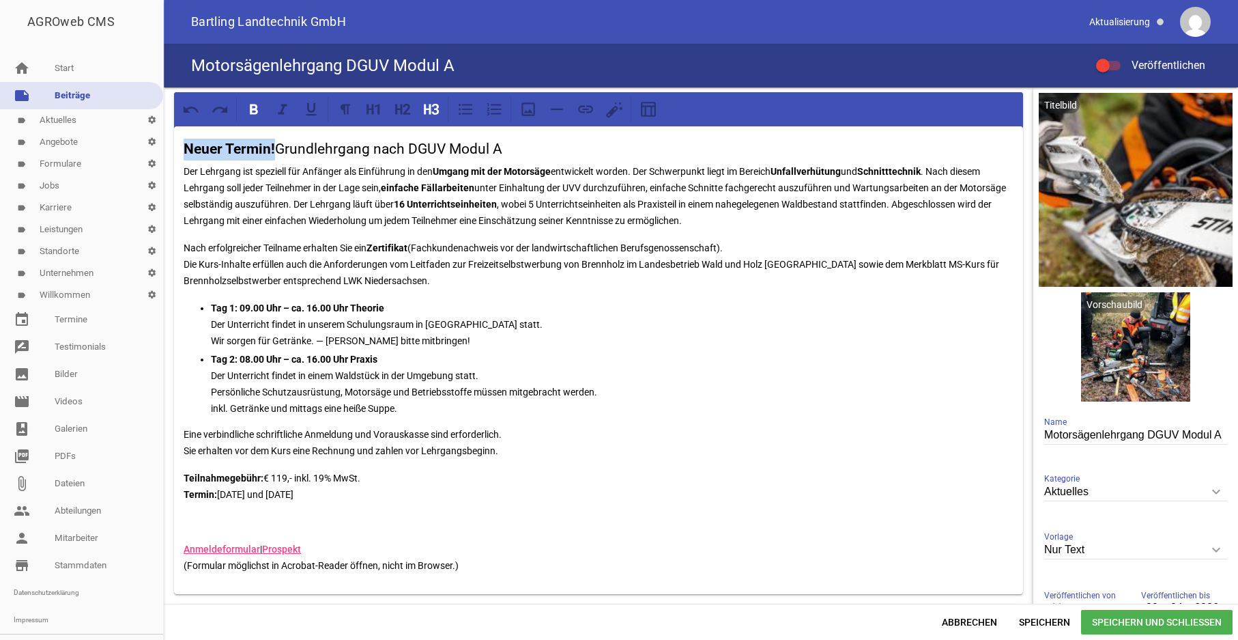
drag, startPoint x: 281, startPoint y: 151, endPoint x: 156, endPoint y: 152, distance: 124.9
click at [164, 152] on div "Neuer Termin! Grundlehrgang nach DGUV Modul A Der Lehrgang ist speziell für Anf…" at bounding box center [701, 345] width 1075 height 516
click at [577, 296] on div "Neuer Termin! Grundlehrgang nach DGUV Modul A Der Lehrgang ist speziell für Anf…" at bounding box center [598, 360] width 849 height 468
click at [1142, 619] on span "Speichern und Schließen" at bounding box center [1157, 622] width 152 height 25
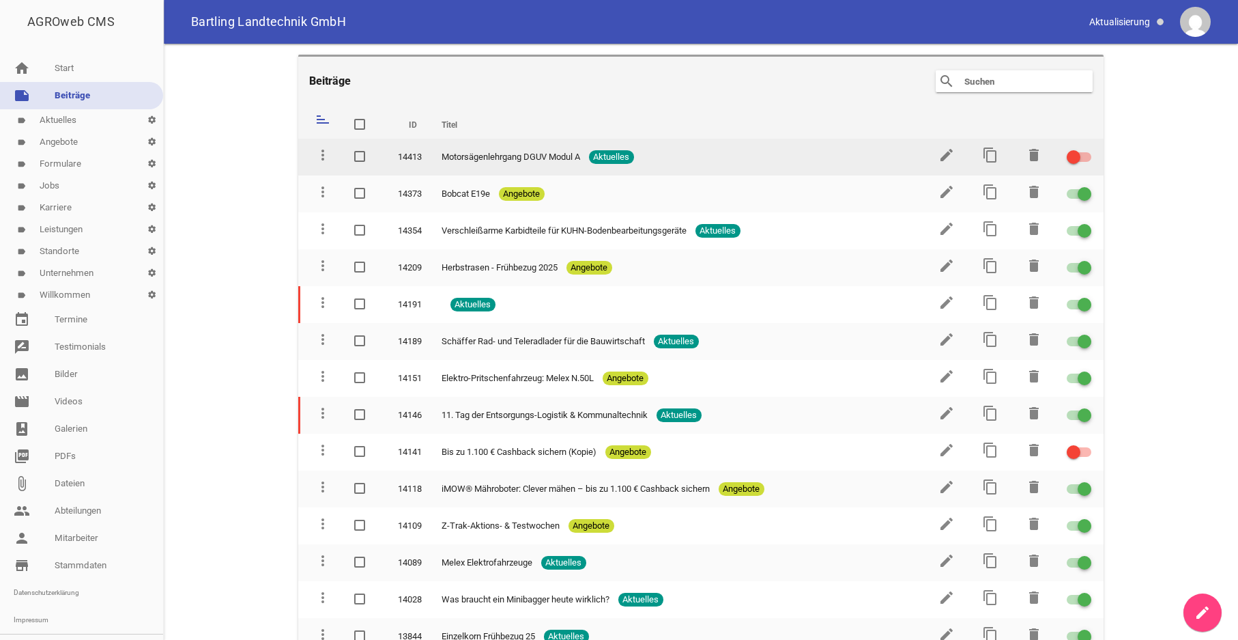
click at [1075, 158] on div at bounding box center [1079, 157] width 25 height 10
click at [1088, 149] on input "checkbox" at bounding box center [1088, 149] width 0 height 0
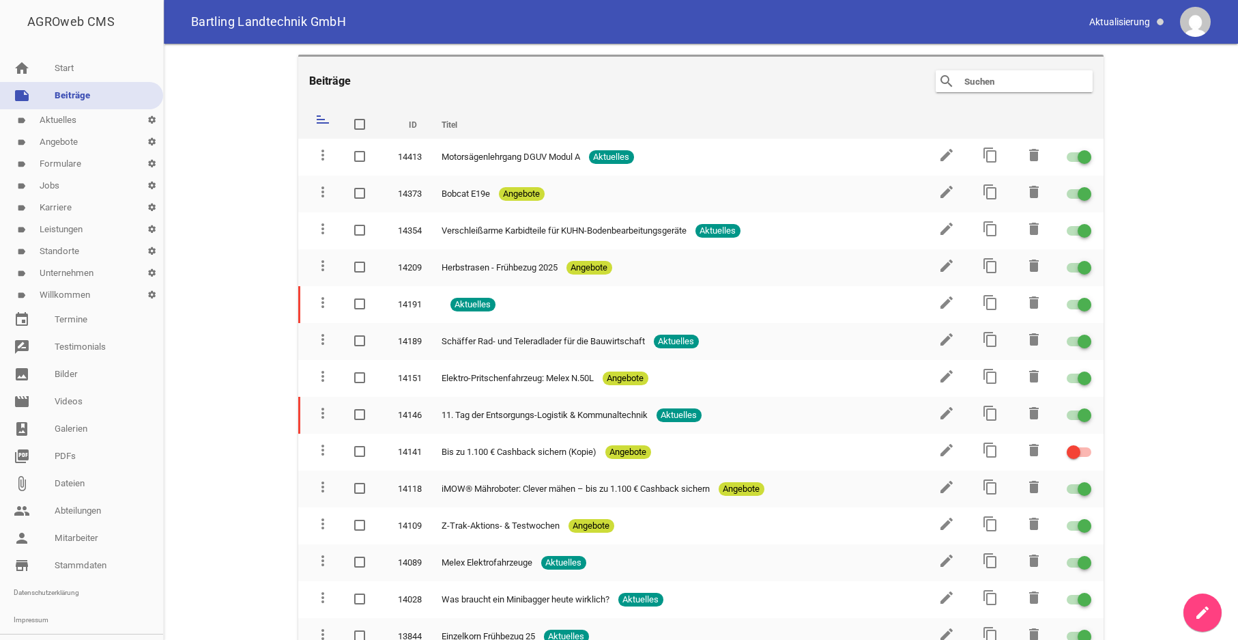
click at [974, 86] on input "text" at bounding box center [1017, 81] width 109 height 16
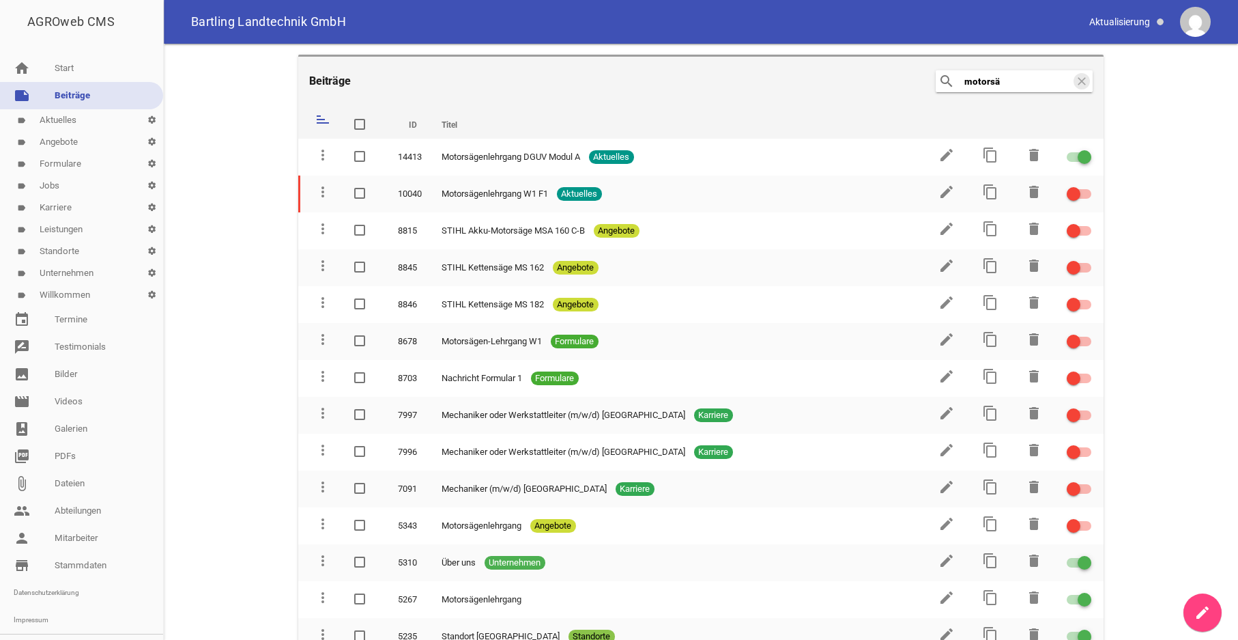
type input "motorsä"
click at [63, 70] on link "home Start" at bounding box center [81, 68] width 163 height 27
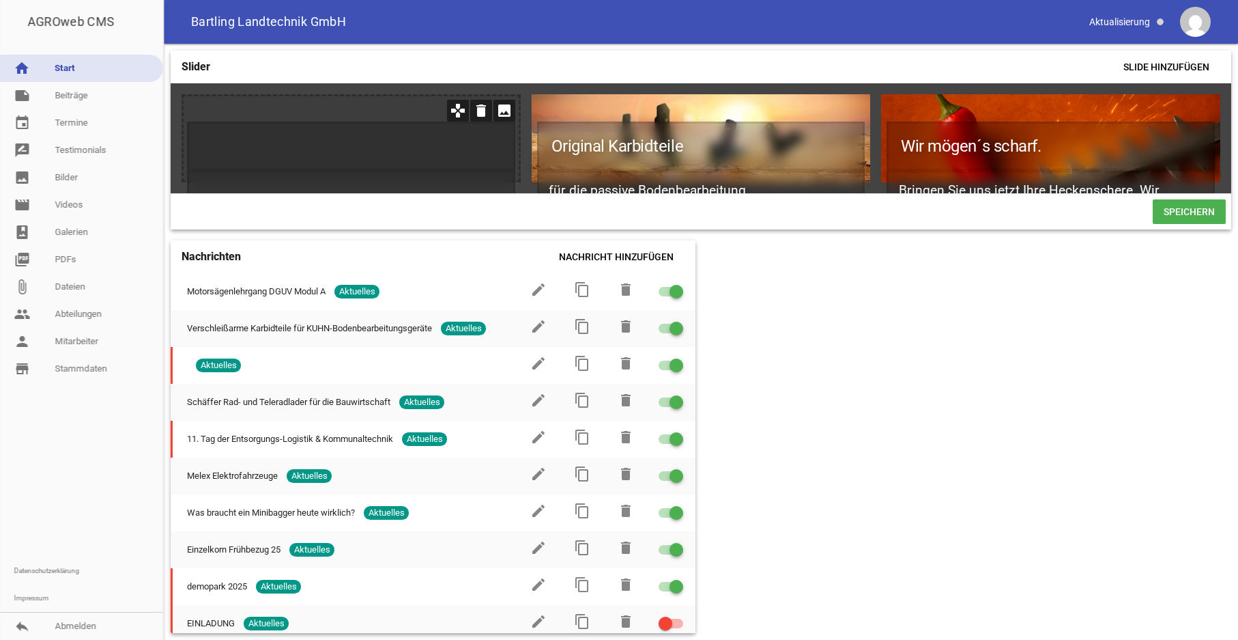
click at [506, 109] on icon "image" at bounding box center [505, 111] width 22 height 22
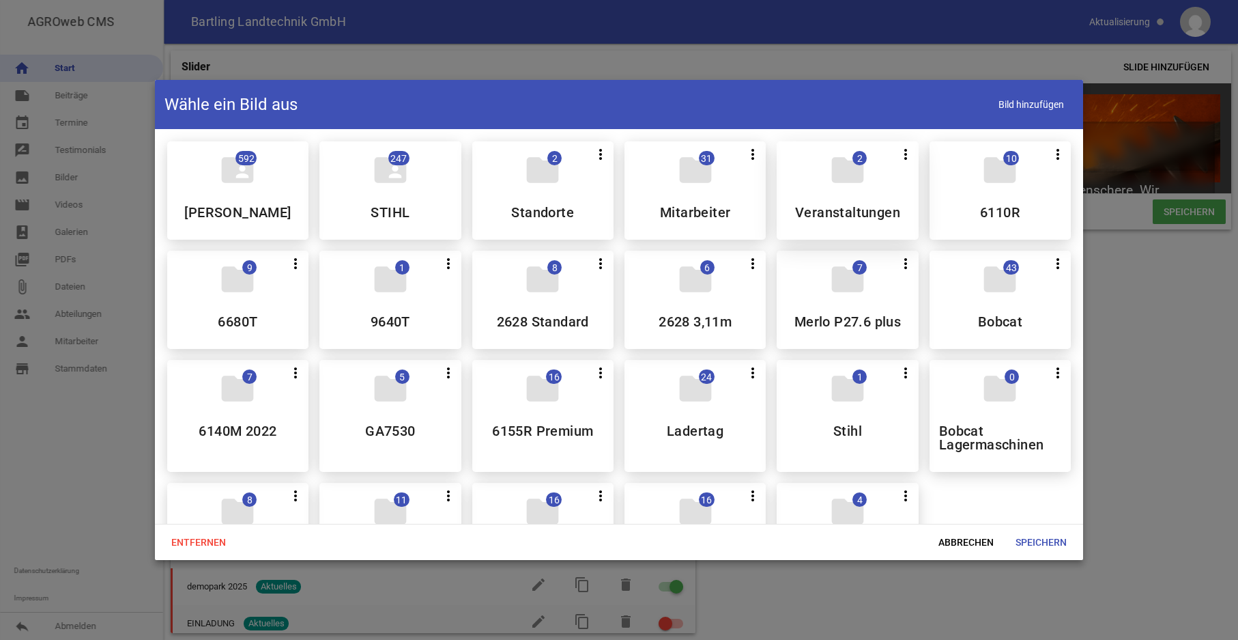
click at [830, 199] on div "folder 2 more_vert Teilen Bearbeiten Löschen Veranstaltungen" at bounding box center [847, 190] width 141 height 98
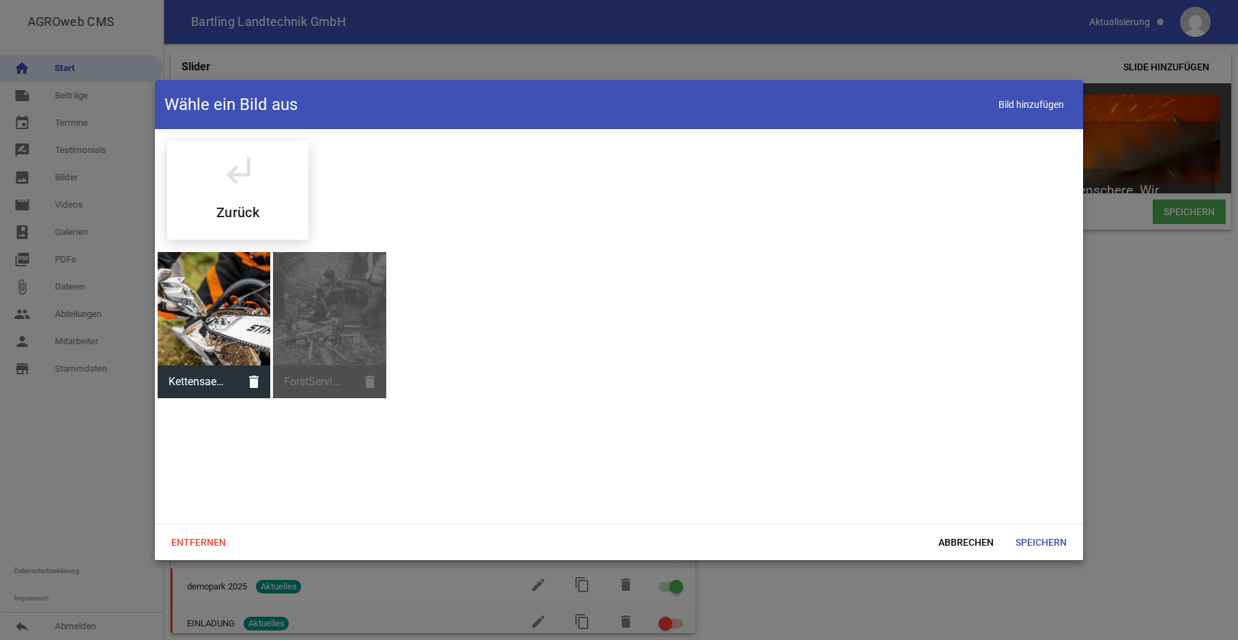
click at [830, 199] on div "subdirectory_arrow_left Zurück" at bounding box center [619, 190] width 926 height 120
click at [1023, 109] on span "Bild hinzufügen" at bounding box center [1031, 105] width 85 height 28
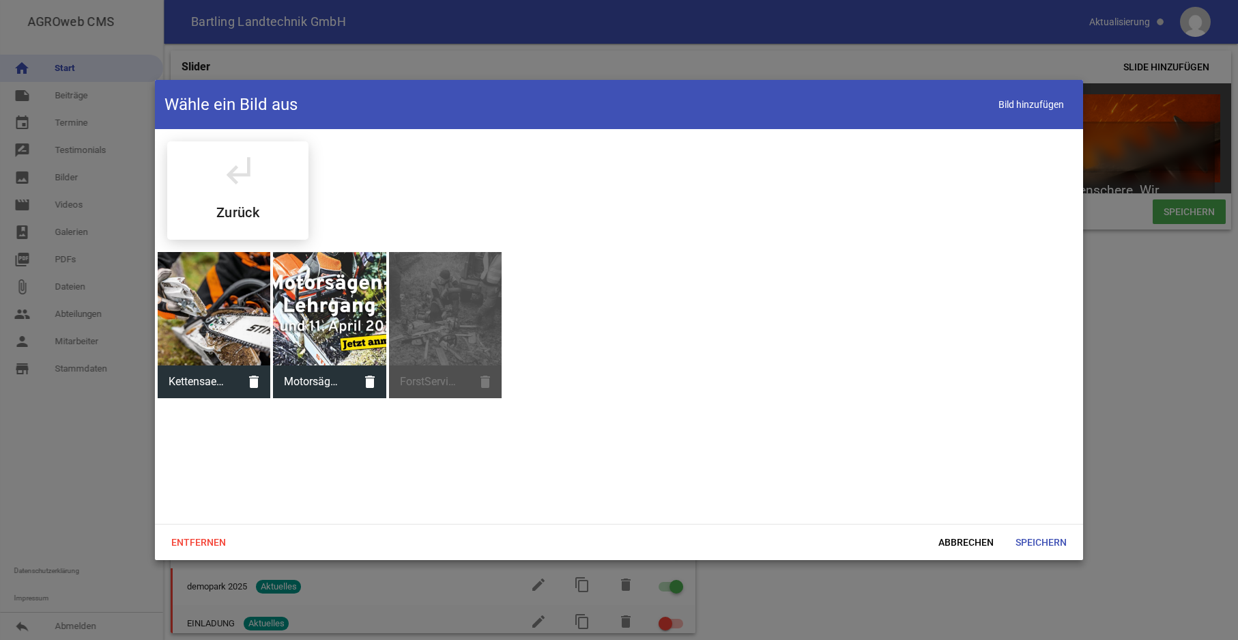
click at [343, 339] on div at bounding box center [329, 308] width 113 height 113
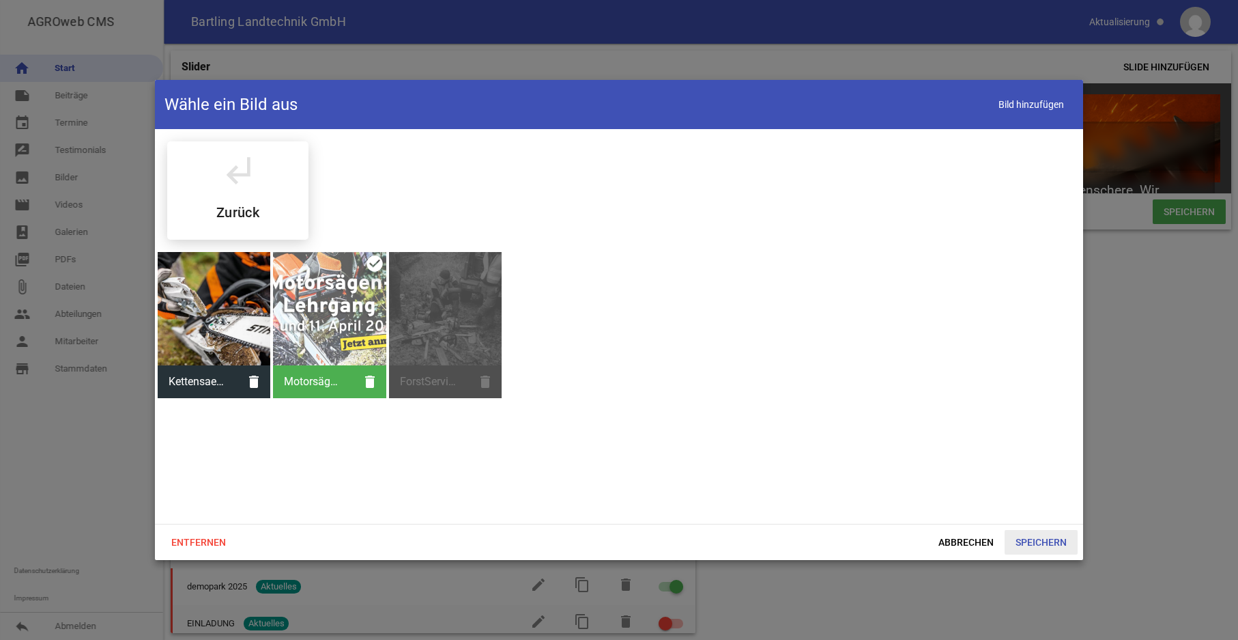
click at [1045, 542] on span "Speichern" at bounding box center [1041, 542] width 73 height 25
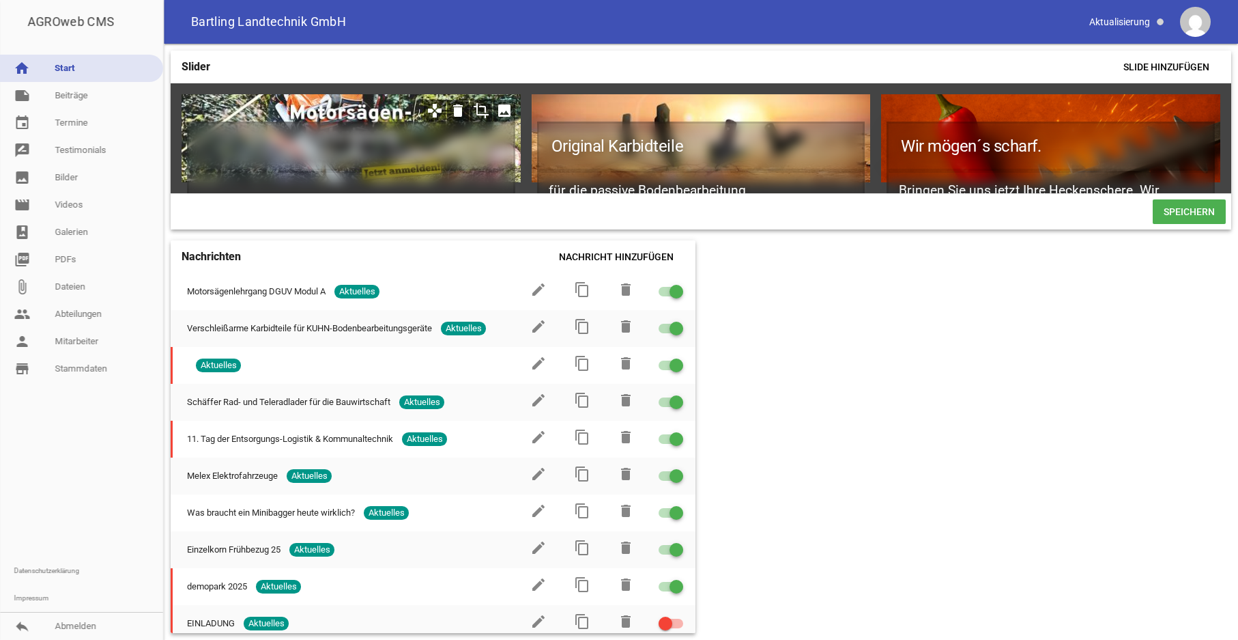
click at [478, 111] on icon "crop" at bounding box center [481, 111] width 22 height 22
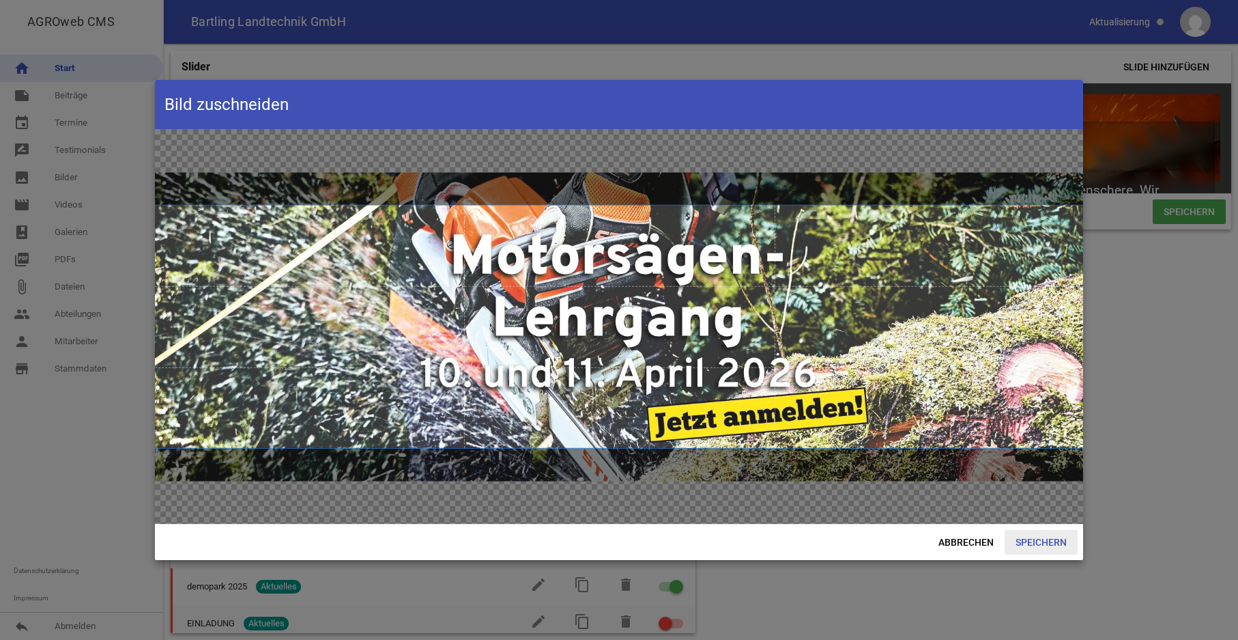
click at [1038, 537] on span "Speichern" at bounding box center [1041, 542] width 73 height 25
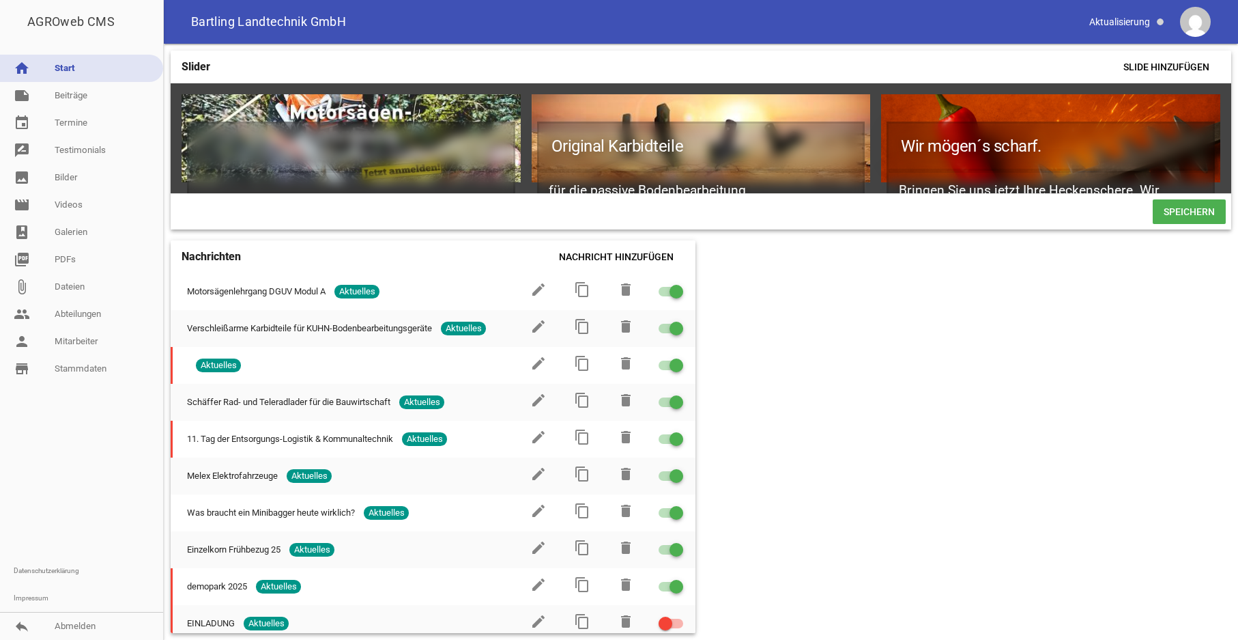
click at [1183, 224] on span "Speichern" at bounding box center [1189, 211] width 73 height 25
click at [988, 403] on div "Slider Slide hinzufügen games delete crop image Original Karbidteile für die pa…" at bounding box center [701, 342] width 1075 height 596
